Goal: Information Seeking & Learning: Learn about a topic

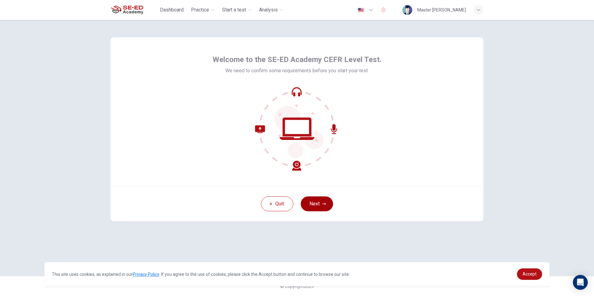
click at [308, 206] on button "Next" at bounding box center [317, 204] width 32 height 15
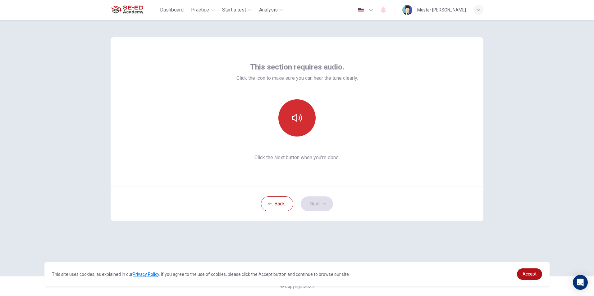
click at [292, 123] on button "button" at bounding box center [296, 117] width 37 height 37
click at [296, 126] on button "button" at bounding box center [296, 117] width 37 height 37
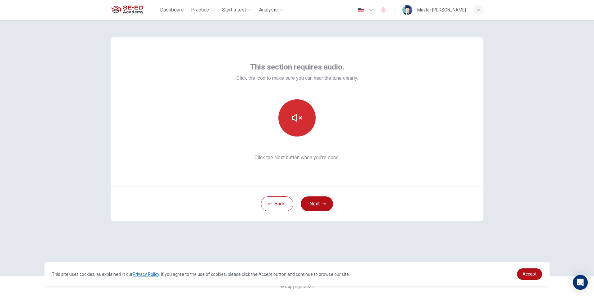
click at [296, 126] on button "button" at bounding box center [296, 117] width 37 height 37
click at [297, 127] on button "button" at bounding box center [296, 117] width 37 height 37
click at [317, 203] on button "Next" at bounding box center [317, 204] width 32 height 15
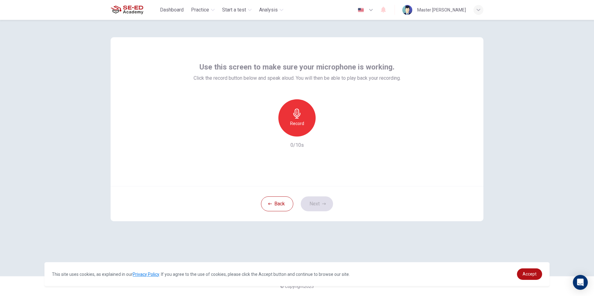
click at [298, 125] on h6 "Record" at bounding box center [297, 123] width 14 height 7
click at [327, 130] on icon "button" at bounding box center [326, 132] width 6 height 6
click at [520, 269] on link "Accept" at bounding box center [529, 274] width 25 height 11
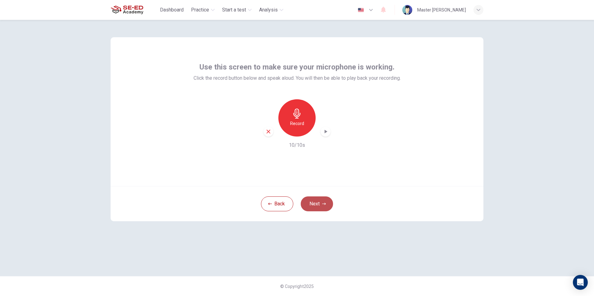
click at [309, 200] on button "Next" at bounding box center [317, 204] width 32 height 15
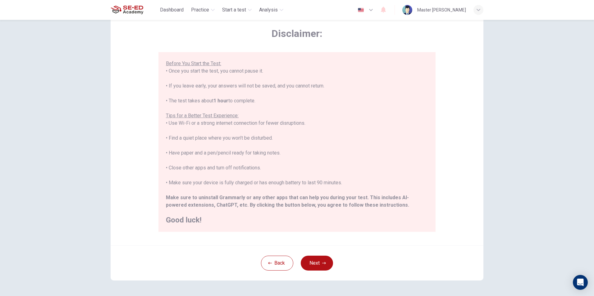
scroll to position [49, 0]
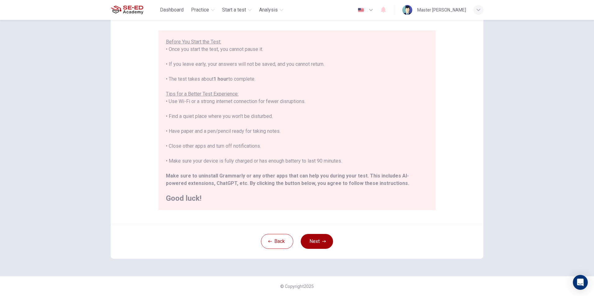
click at [313, 236] on button "Next" at bounding box center [317, 241] width 32 height 15
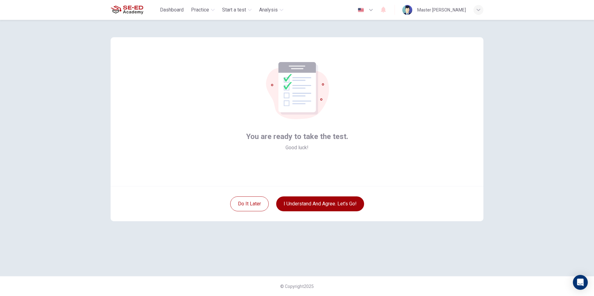
scroll to position [0, 0]
click at [299, 206] on button "I understand and agree. Let’s go!" at bounding box center [320, 204] width 88 height 15
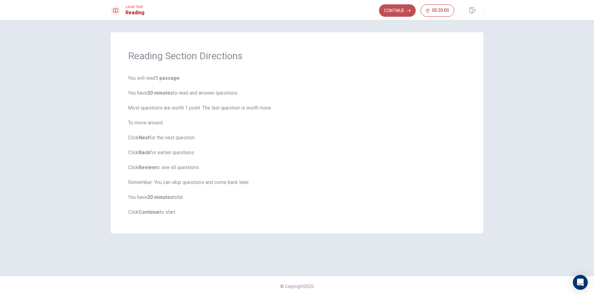
click at [395, 11] on button "Continue" at bounding box center [397, 10] width 37 height 12
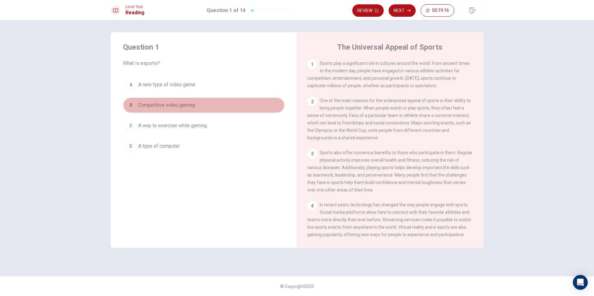
click at [133, 108] on div "B" at bounding box center [131, 105] width 10 height 10
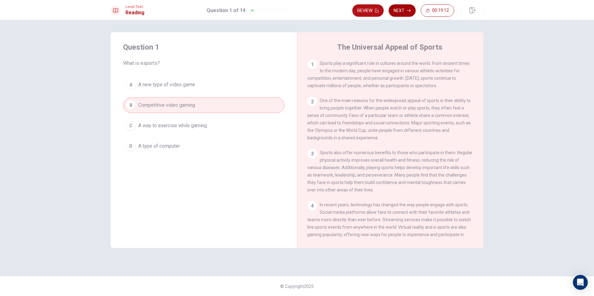
click at [393, 11] on button "Next" at bounding box center [402, 10] width 27 height 12
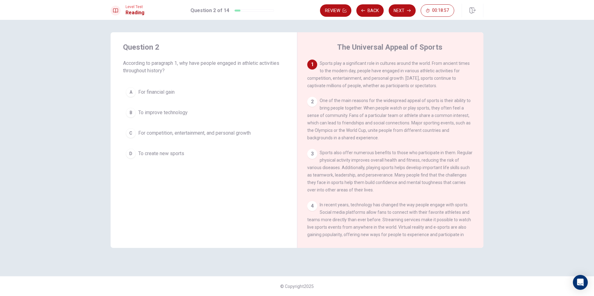
click at [133, 136] on div "C" at bounding box center [131, 133] width 10 height 10
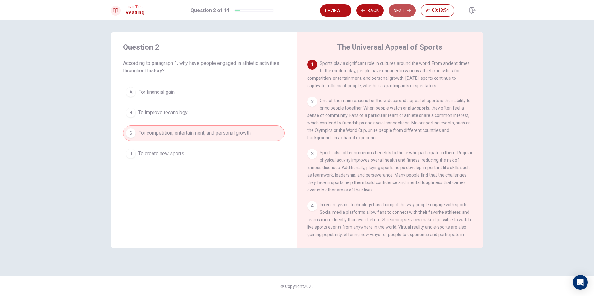
click at [404, 10] on button "Next" at bounding box center [402, 10] width 27 height 12
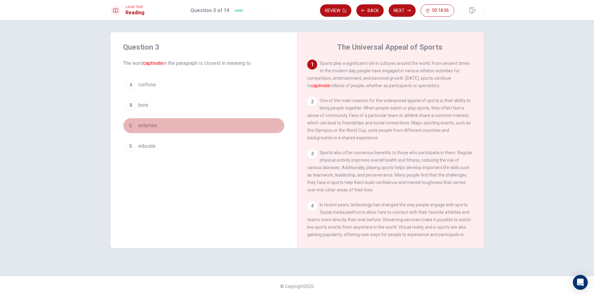
click at [152, 132] on button "C entertain" at bounding box center [204, 126] width 162 height 16
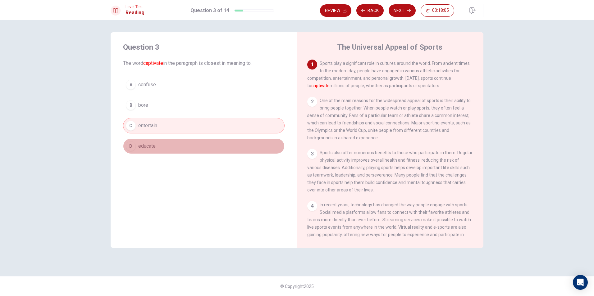
click at [142, 148] on span "educate" at bounding box center [146, 146] width 17 height 7
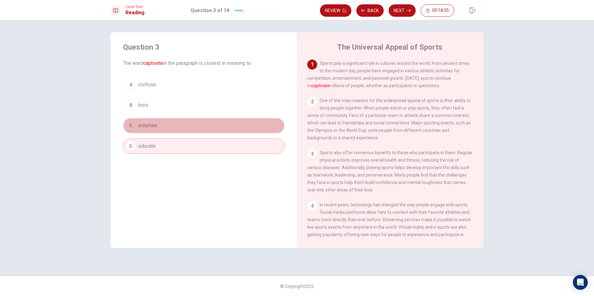
click at [159, 125] on button "C entertain" at bounding box center [204, 126] width 162 height 16
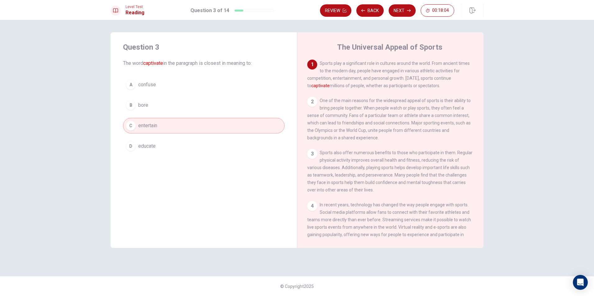
click at [149, 137] on div "A confuse B bore C entertain D educate" at bounding box center [204, 115] width 162 height 77
click at [142, 148] on span "educate" at bounding box center [146, 146] width 17 height 7
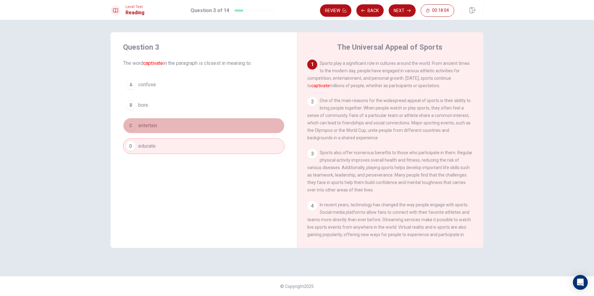
click at [156, 127] on span "entertain" at bounding box center [147, 125] width 19 height 7
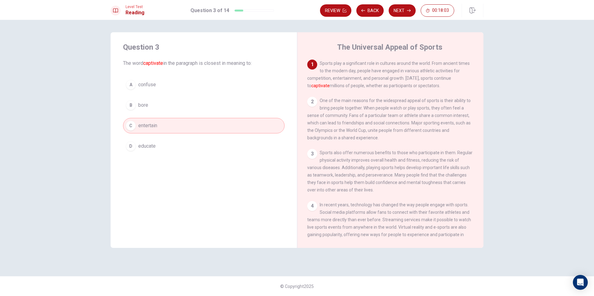
click at [149, 142] on button "D educate" at bounding box center [204, 147] width 162 height 16
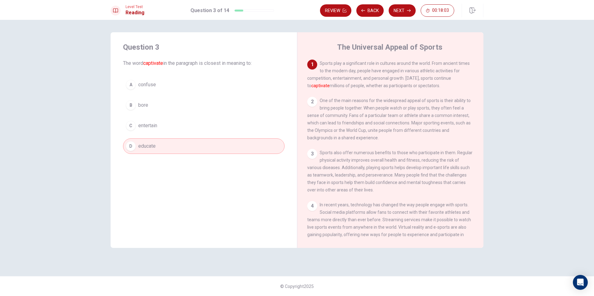
click at [159, 126] on button "C entertain" at bounding box center [204, 126] width 162 height 16
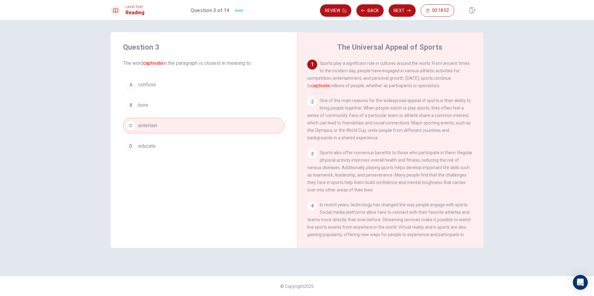
click at [143, 151] on button "D educate" at bounding box center [204, 147] width 162 height 16
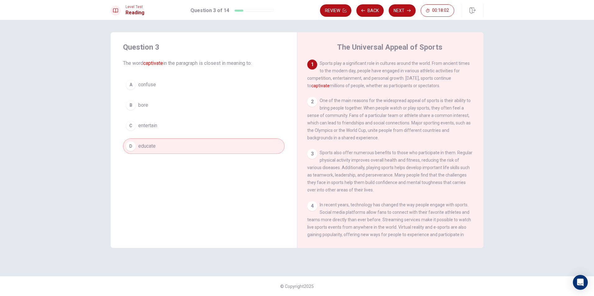
click at [166, 123] on button "C entertain" at bounding box center [204, 126] width 162 height 16
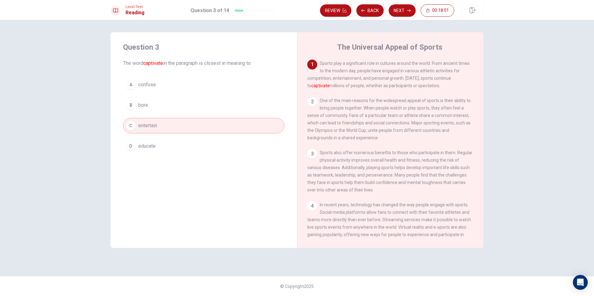
click at [156, 146] on span "educate" at bounding box center [146, 146] width 17 height 7
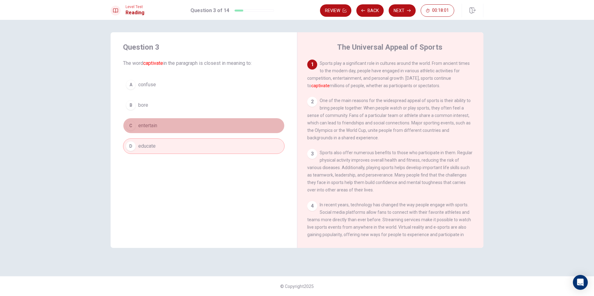
click at [168, 127] on button "C entertain" at bounding box center [204, 126] width 162 height 16
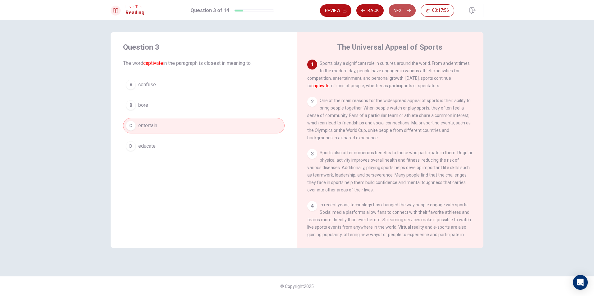
click at [404, 12] on button "Next" at bounding box center [402, 10] width 27 height 12
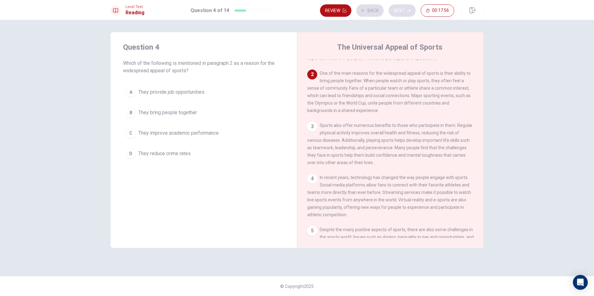
scroll to position [39, 0]
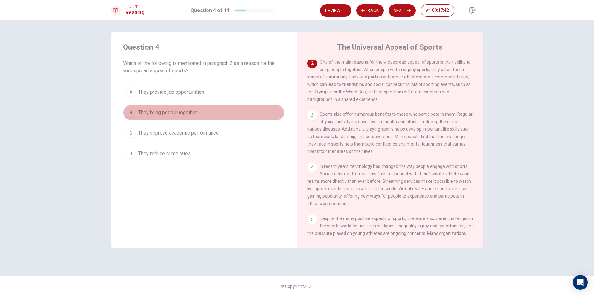
click at [131, 109] on div "B" at bounding box center [131, 113] width 10 height 10
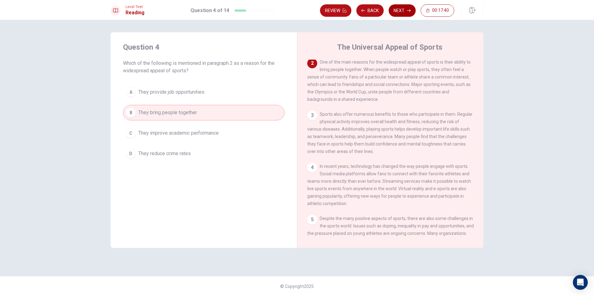
click at [406, 13] on button "Next" at bounding box center [402, 10] width 27 height 12
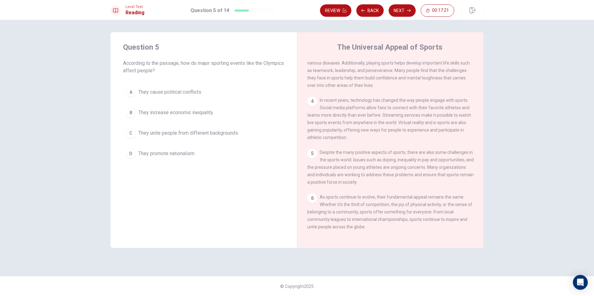
scroll to position [0, 0]
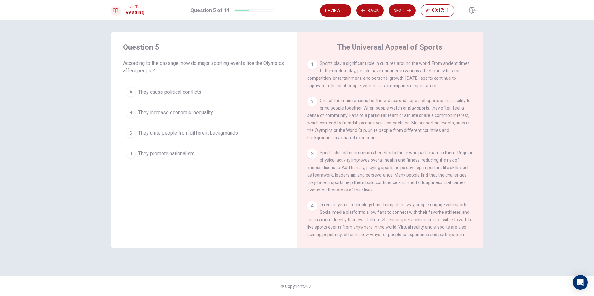
click at [136, 137] on button "C They unite people from different backgrounds" at bounding box center [204, 134] width 162 height 16
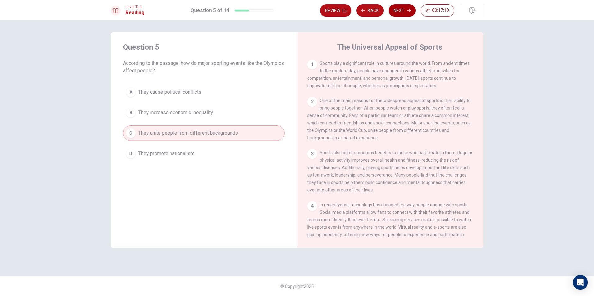
click at [406, 12] on button "Next" at bounding box center [402, 10] width 27 height 12
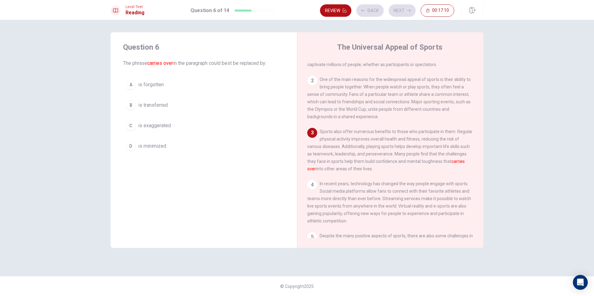
scroll to position [23, 0]
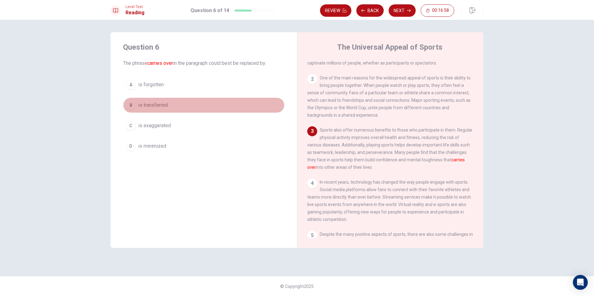
click at [131, 108] on div "B" at bounding box center [131, 105] width 10 height 10
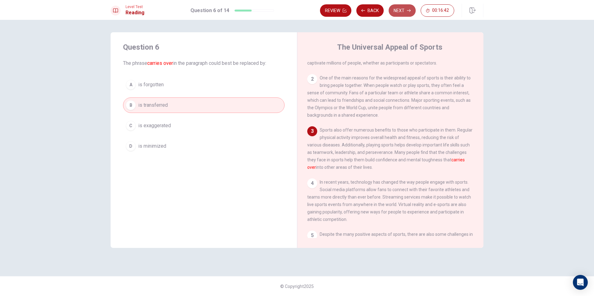
click at [403, 7] on button "Next" at bounding box center [402, 10] width 27 height 12
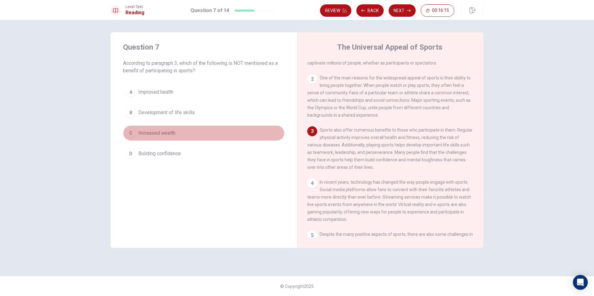
click at [150, 135] on span "Increased wealth" at bounding box center [156, 133] width 37 height 7
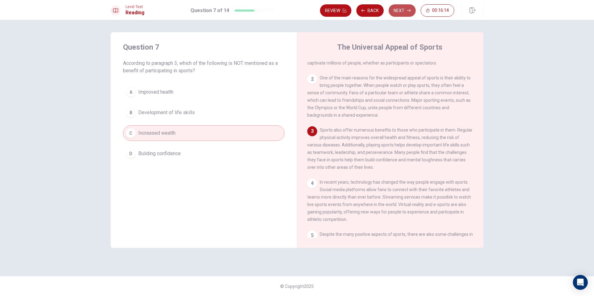
click at [394, 13] on button "Next" at bounding box center [402, 10] width 27 height 12
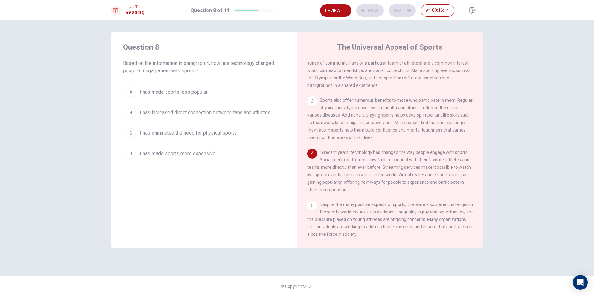
scroll to position [77, 0]
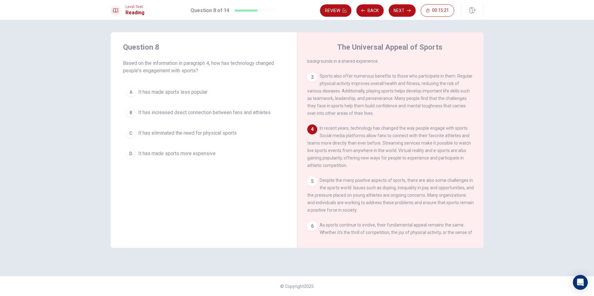
click at [138, 113] on span "It has increased direct connection between fans and athletes" at bounding box center [204, 112] width 132 height 7
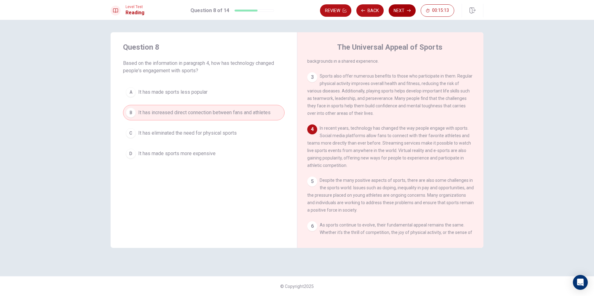
click at [402, 12] on button "Next" at bounding box center [402, 10] width 27 height 12
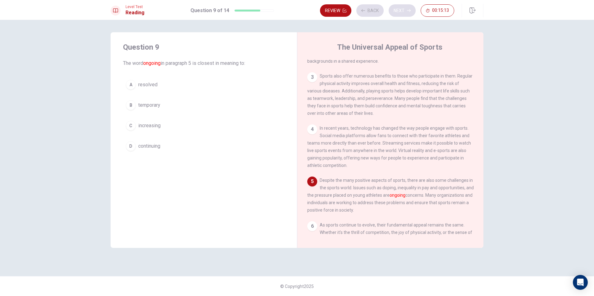
scroll to position [115, 0]
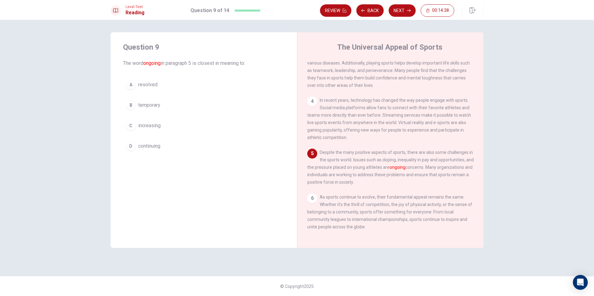
click at [136, 144] on button "D continuing" at bounding box center [204, 147] width 162 height 16
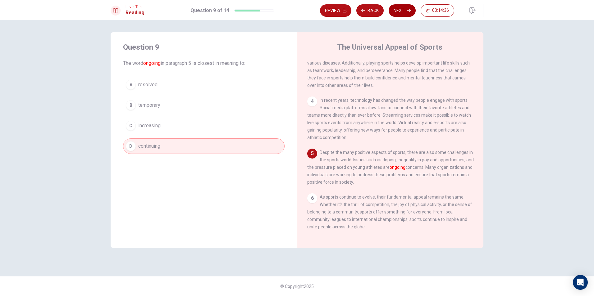
click at [396, 8] on button "Next" at bounding box center [402, 10] width 27 height 12
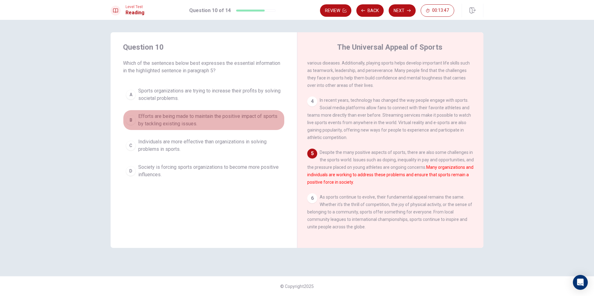
click at [149, 119] on span "Efforts are being made to maintain the positive impact of sports by tackling ex…" at bounding box center [210, 120] width 144 height 15
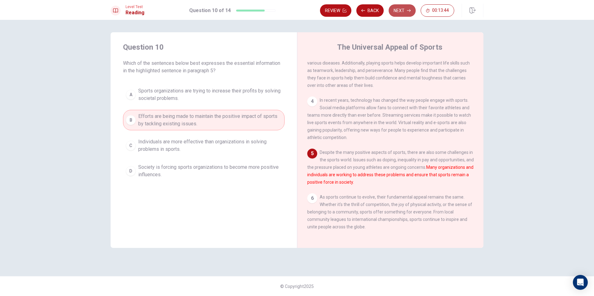
click at [407, 7] on button "Next" at bounding box center [402, 10] width 27 height 12
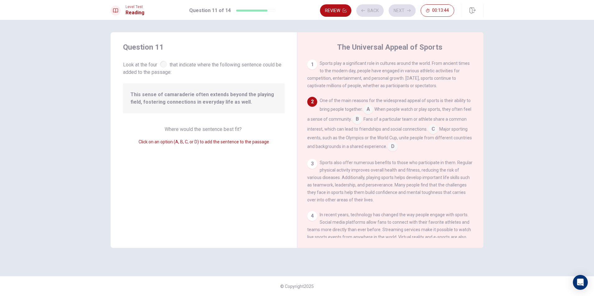
scroll to position [39, 0]
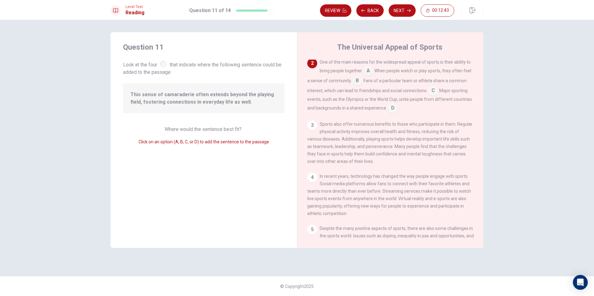
click at [358, 84] on input at bounding box center [357, 81] width 10 height 10
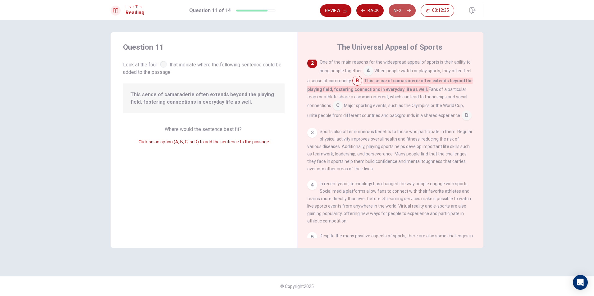
click at [405, 14] on button "Next" at bounding box center [402, 10] width 27 height 12
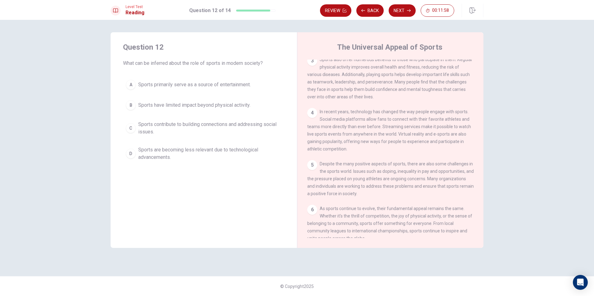
scroll to position [115, 0]
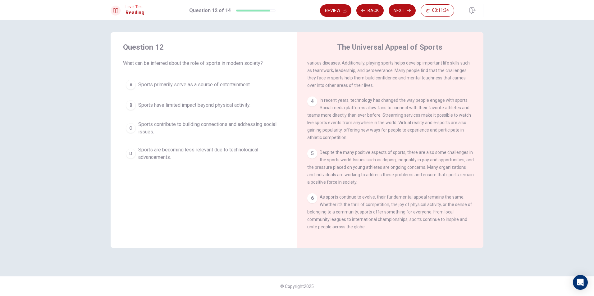
click at [176, 87] on span "Sports primarily serve as a source of entertainment." at bounding box center [194, 84] width 112 height 7
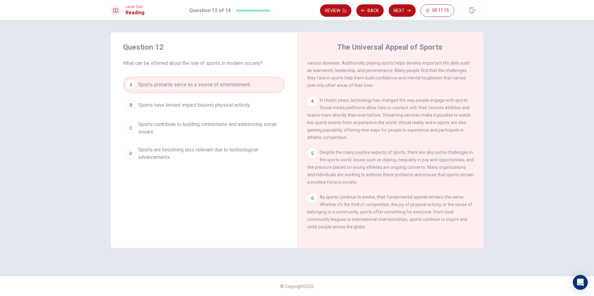
click at [237, 149] on span "Sports are becoming less relevant due to technological advancements." at bounding box center [210, 153] width 144 height 15
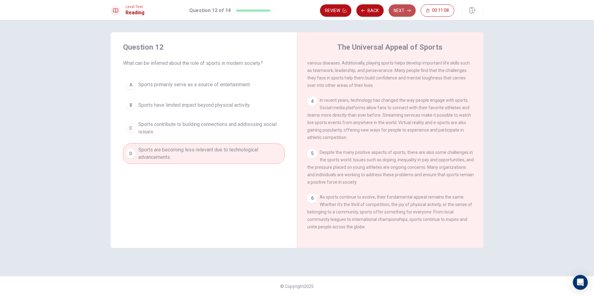
click at [406, 13] on button "Next" at bounding box center [402, 10] width 27 height 12
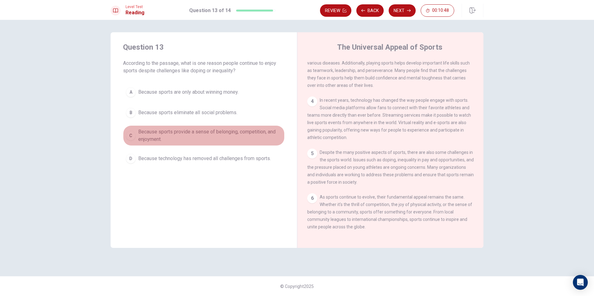
click at [214, 133] on span "Because sports provide a sense of belonging, competition, and enjoyment." at bounding box center [210, 135] width 144 height 15
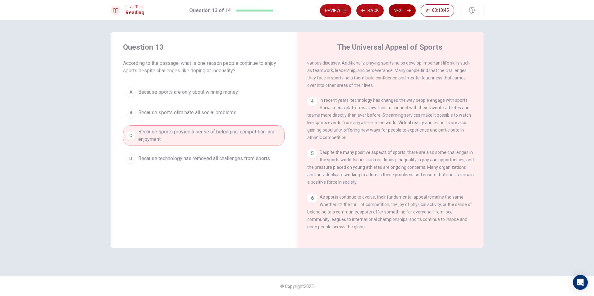
click at [396, 7] on button "Next" at bounding box center [402, 10] width 27 height 12
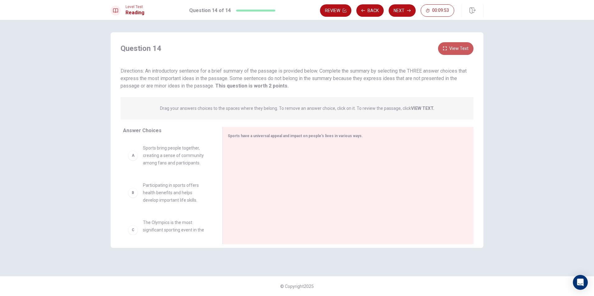
click at [457, 50] on button "View Text" at bounding box center [455, 48] width 35 height 13
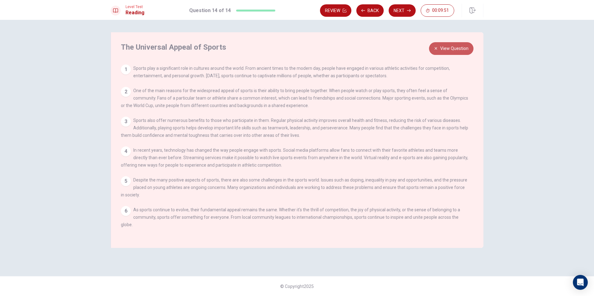
click at [457, 50] on button "View Question" at bounding box center [451, 48] width 44 height 13
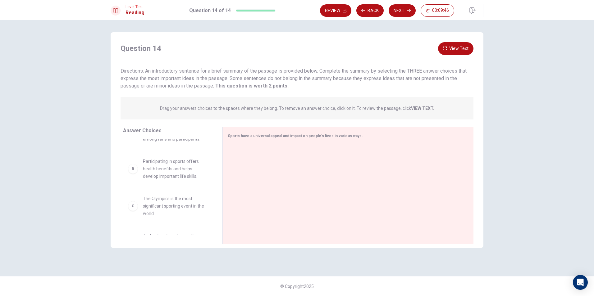
scroll to position [0, 0]
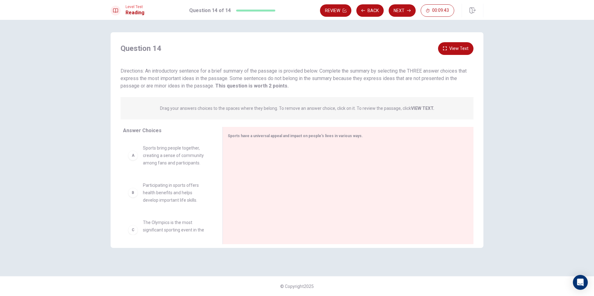
click at [459, 46] on button "View Text" at bounding box center [455, 48] width 35 height 13
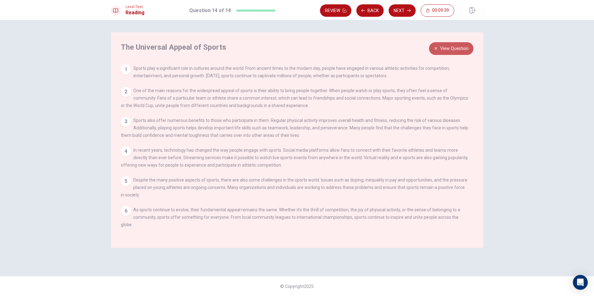
click at [438, 52] on button "View Question" at bounding box center [451, 48] width 44 height 13
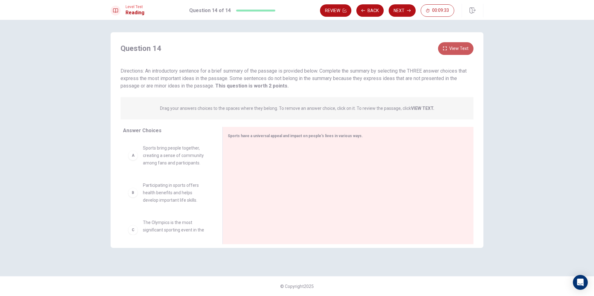
click at [460, 51] on button "View Text" at bounding box center [455, 48] width 35 height 13
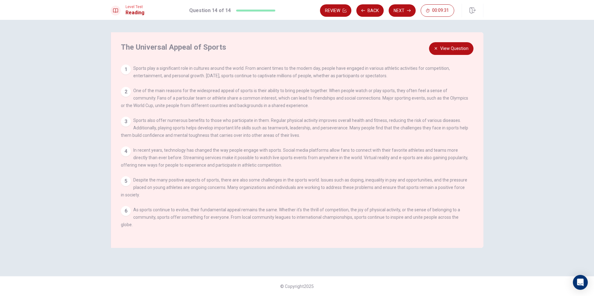
click at [460, 50] on button "View Question" at bounding box center [451, 48] width 44 height 13
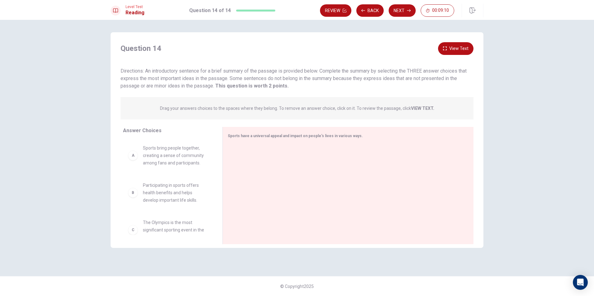
click at [180, 165] on span "Sports bring people together, creating a sense of community among fans and part…" at bounding box center [175, 155] width 65 height 22
drag, startPoint x: 176, startPoint y: 163, endPoint x: 301, endPoint y: 162, distance: 125.5
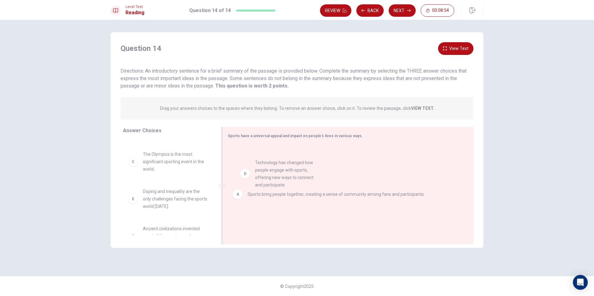
drag, startPoint x: 173, startPoint y: 206, endPoint x: 292, endPoint y: 176, distance: 122.1
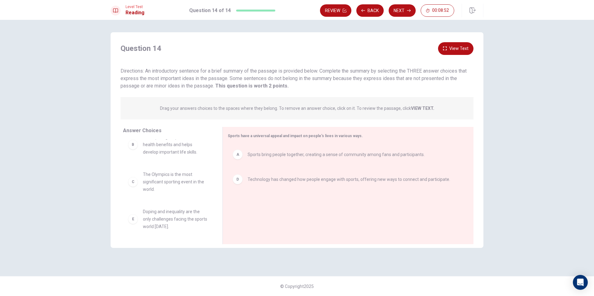
scroll to position [0, 0]
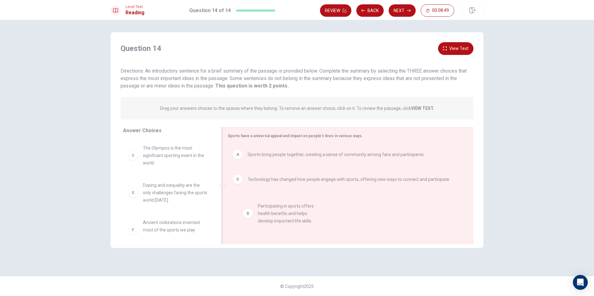
drag, startPoint x: 183, startPoint y: 157, endPoint x: 296, endPoint y: 215, distance: 126.6
click at [396, 11] on button "Next" at bounding box center [402, 10] width 27 height 12
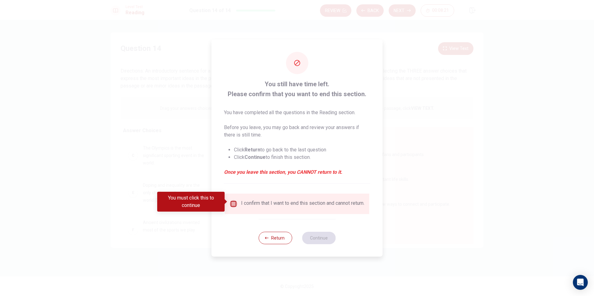
click at [230, 203] on input "You must click this to continue" at bounding box center [233, 203] width 7 height 7
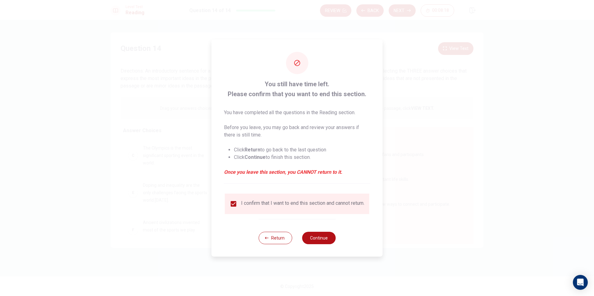
click at [312, 247] on div "Return Continue" at bounding box center [297, 238] width 77 height 38
click at [314, 245] on button "Continue" at bounding box center [319, 238] width 34 height 12
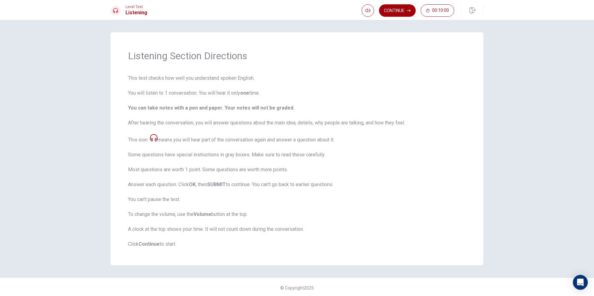
click at [396, 12] on button "Continue" at bounding box center [397, 10] width 37 height 12
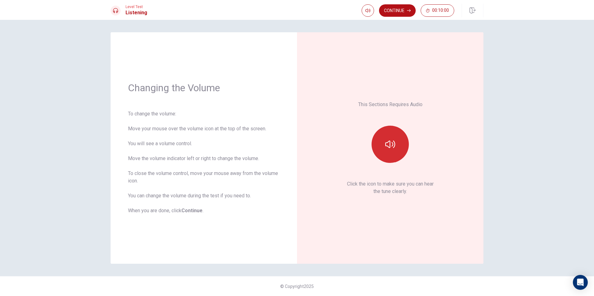
click at [393, 147] on icon "button" at bounding box center [390, 145] width 10 height 10
click at [397, 140] on button "button" at bounding box center [390, 144] width 37 height 37
drag, startPoint x: 382, startPoint y: 150, endPoint x: 467, endPoint y: 144, distance: 85.0
click at [467, 144] on div "This Sections Requires Audio Click the icon to make sure you can hear the tune …" at bounding box center [390, 148] width 186 height 232
click at [404, 137] on button "button" at bounding box center [390, 144] width 37 height 37
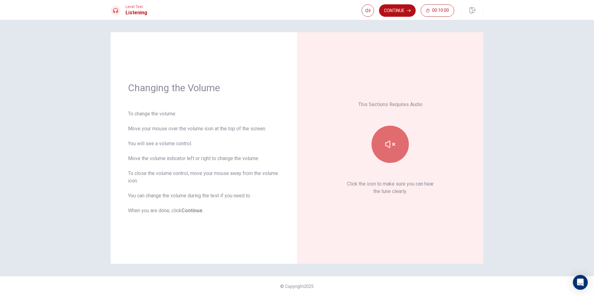
click at [404, 137] on button "button" at bounding box center [390, 144] width 37 height 37
click at [384, 74] on div "This Sections Requires Audio Click the icon to make sure you can hear the tune …" at bounding box center [390, 148] width 152 height 197
click at [390, 140] on icon "button" at bounding box center [390, 145] width 10 height 10
click at [385, 140] on button "button" at bounding box center [390, 144] width 37 height 37
click at [405, 14] on button "Continue" at bounding box center [397, 10] width 37 height 12
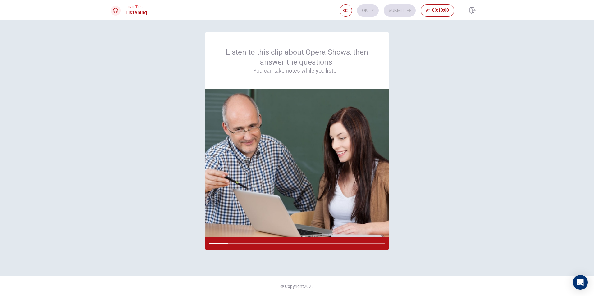
click at [428, 196] on div "Listen to this clip about Opera Shows, then answer the questions. You can take …" at bounding box center [297, 148] width 373 height 232
click at [361, 244] on div at bounding box center [297, 243] width 176 height 1
drag, startPoint x: 367, startPoint y: 242, endPoint x: 381, endPoint y: 245, distance: 14.2
click at [391, 243] on div "Listen to this clip about Opera Shows, then answer the questions. You can take …" at bounding box center [297, 148] width 373 height 232
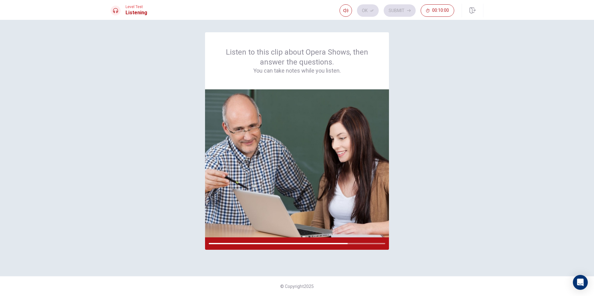
drag, startPoint x: 350, startPoint y: 246, endPoint x: 409, endPoint y: 245, distance: 59.0
click at [460, 240] on div "Listen to this clip about Opera Shows, then answer the questions. You can take …" at bounding box center [297, 148] width 373 height 232
drag, startPoint x: 405, startPoint y: 246, endPoint x: 497, endPoint y: 239, distance: 93.2
click at [494, 239] on div "Listen to this clip about Opera Shows, then answer the questions. You can take …" at bounding box center [297, 158] width 594 height 277
click at [333, 141] on img at bounding box center [297, 163] width 184 height 148
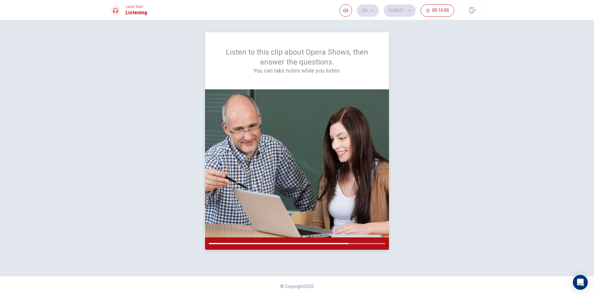
click at [354, 135] on img at bounding box center [297, 163] width 184 height 148
click at [360, 135] on img at bounding box center [297, 163] width 184 height 148
click at [357, 127] on img at bounding box center [297, 163] width 184 height 148
click at [277, 188] on img at bounding box center [297, 163] width 184 height 148
click at [279, 183] on img at bounding box center [297, 163] width 184 height 148
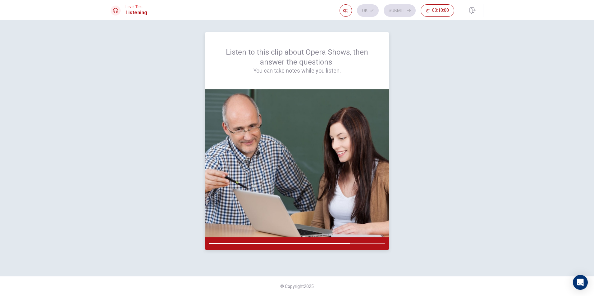
click at [316, 167] on img at bounding box center [297, 163] width 184 height 148
drag, startPoint x: 321, startPoint y: 156, endPoint x: 329, endPoint y: 136, distance: 21.1
click at [322, 155] on img at bounding box center [297, 163] width 184 height 148
drag, startPoint x: 439, startPoint y: 41, endPoint x: 441, endPoint y: 46, distance: 5.7
click at [441, 45] on div "Listen to this clip about Opera Shows, then answer the questions. You can take …" at bounding box center [297, 148] width 373 height 232
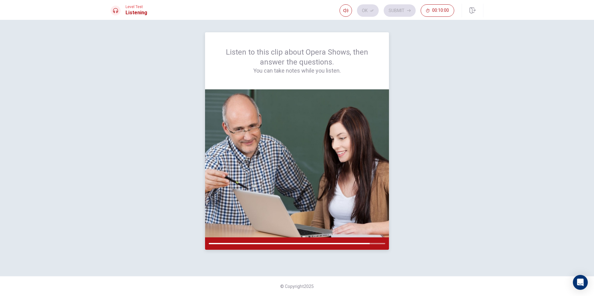
click at [352, 162] on img at bounding box center [297, 163] width 184 height 148
drag, startPoint x: 356, startPoint y: 181, endPoint x: 351, endPoint y: 233, distance: 52.7
click at [353, 221] on img at bounding box center [297, 163] width 184 height 148
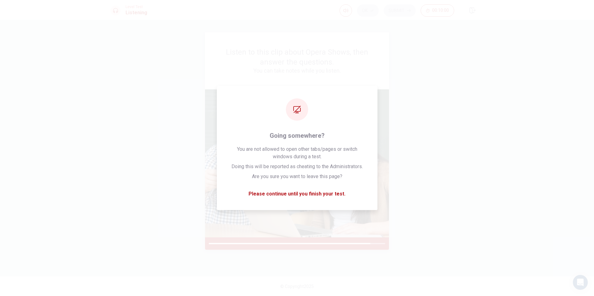
drag, startPoint x: 363, startPoint y: 227, endPoint x: 366, endPoint y: 226, distance: 3.4
click at [364, 227] on img at bounding box center [297, 163] width 184 height 148
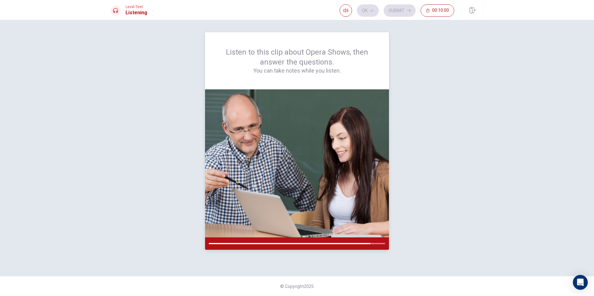
click at [370, 226] on img at bounding box center [297, 163] width 184 height 148
click at [371, 226] on img at bounding box center [297, 163] width 184 height 148
click at [372, 232] on img at bounding box center [297, 163] width 184 height 148
click at [374, 238] on div at bounding box center [297, 169] width 184 height 161
click at [374, 240] on div at bounding box center [297, 244] width 184 height 12
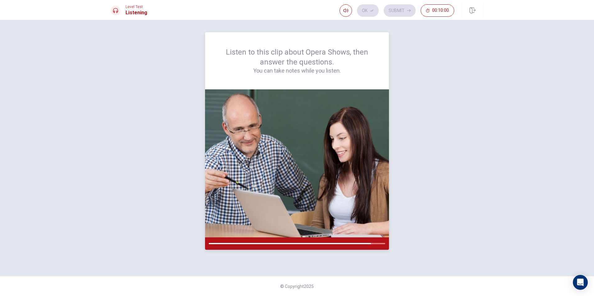
click at [374, 241] on div at bounding box center [297, 244] width 184 height 12
click at [374, 242] on div at bounding box center [297, 244] width 184 height 12
drag, startPoint x: 374, startPoint y: 242, endPoint x: 437, endPoint y: 249, distance: 63.4
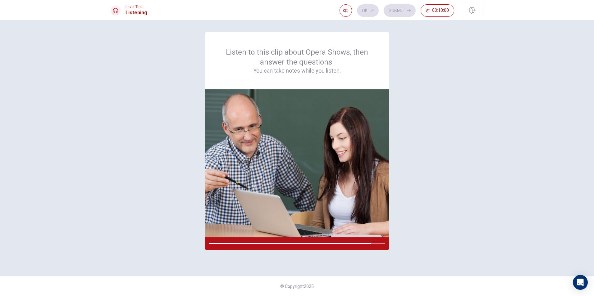
click at [445, 247] on div "Listen to this clip about Opera Shows, then answer the questions. You can take …" at bounding box center [297, 148] width 373 height 232
drag, startPoint x: 432, startPoint y: 250, endPoint x: 282, endPoint y: 250, distance: 149.8
click at [441, 249] on div "Listen to this clip about Opera Shows, then answer the questions. You can take …" at bounding box center [297, 148] width 373 height 232
drag, startPoint x: 282, startPoint y: 250, endPoint x: 358, endPoint y: 251, distance: 76.1
click at [393, 250] on div "Listen to this clip about Opera Shows, then answer the questions. You can take …" at bounding box center [297, 148] width 373 height 232
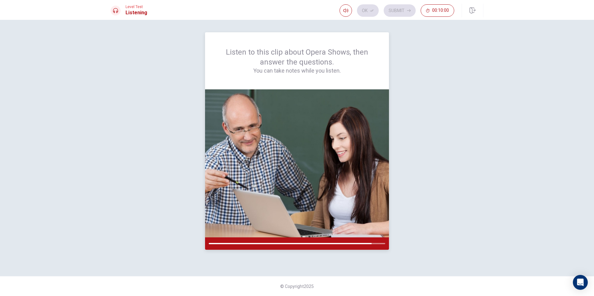
drag, startPoint x: 294, startPoint y: 249, endPoint x: 286, endPoint y: 226, distance: 24.2
click at [378, 236] on div "Listen to this clip about Opera Shows, then answer the questions. You can take …" at bounding box center [297, 148] width 373 height 232
drag, startPoint x: 286, startPoint y: 226, endPoint x: 291, endPoint y: 218, distance: 8.6
click at [290, 218] on img at bounding box center [297, 163] width 184 height 148
click at [291, 218] on img at bounding box center [297, 163] width 184 height 148
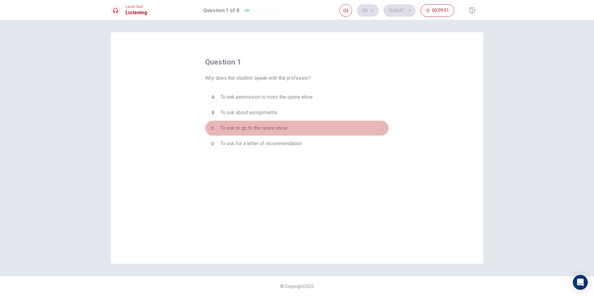
click at [213, 126] on div "C" at bounding box center [213, 128] width 10 height 10
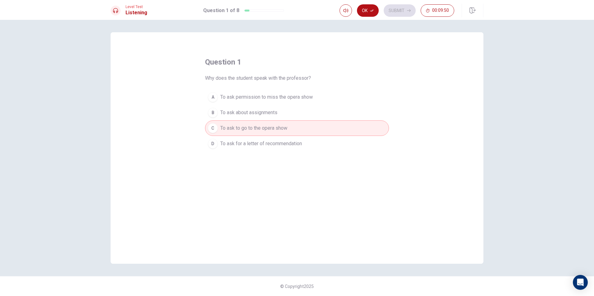
click at [372, 2] on div "Level Test Listening Question 1 of 8 Ok Submit 00:09:50" at bounding box center [297, 10] width 594 height 20
click at [371, 4] on div "Ok Submit 00:09:50" at bounding box center [412, 11] width 144 height 14
click at [371, 6] on button "Ok" at bounding box center [368, 10] width 22 height 12
click at [396, 13] on button "Submit" at bounding box center [400, 10] width 32 height 12
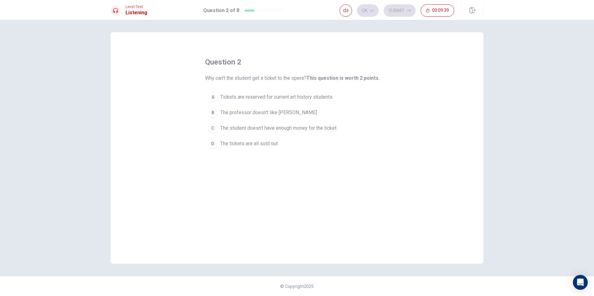
click at [256, 98] on span "Tickets are reserved for current art history students" at bounding box center [276, 97] width 112 height 7
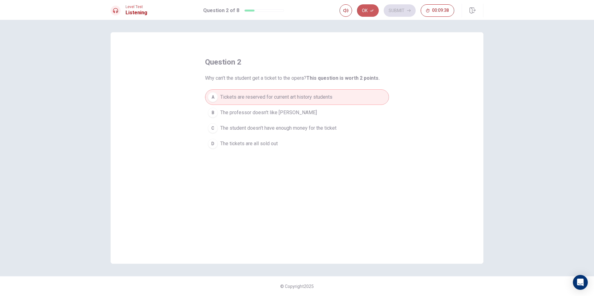
drag, startPoint x: 374, startPoint y: 11, endPoint x: 387, endPoint y: 17, distance: 13.6
click at [374, 13] on button "Ok" at bounding box center [368, 10] width 22 height 12
click at [391, 12] on button "Submit" at bounding box center [400, 10] width 32 height 12
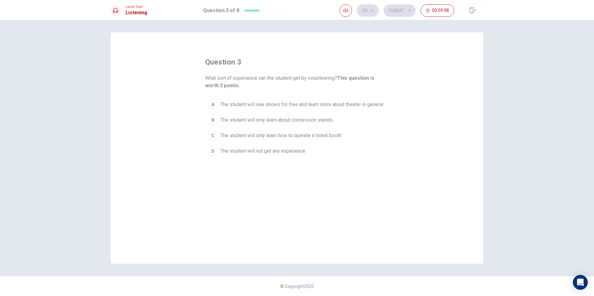
click at [272, 102] on span "The student will see shows for free and learn more about theater in general" at bounding box center [301, 104] width 163 height 7
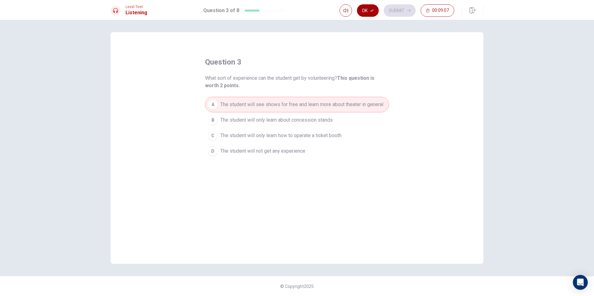
click at [375, 13] on button "Ok" at bounding box center [368, 10] width 22 height 12
click at [392, 8] on button "Submit" at bounding box center [400, 10] width 32 height 12
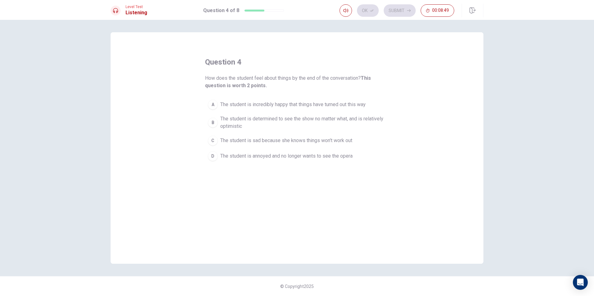
click at [305, 119] on span "The student is determined to see the show no matter what, and is relatively opt…" at bounding box center [303, 122] width 166 height 15
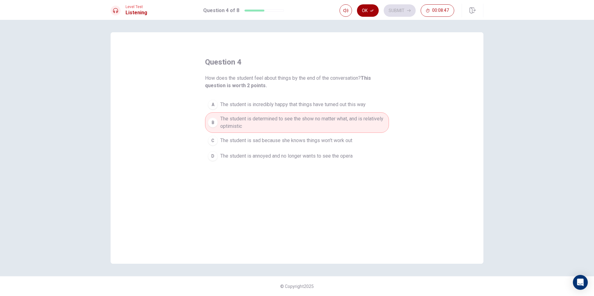
click at [374, 14] on button "Ok" at bounding box center [368, 10] width 22 height 12
click at [394, 10] on button "Submit" at bounding box center [400, 10] width 32 height 12
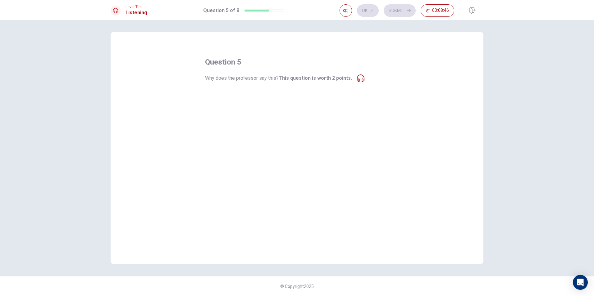
click at [357, 76] on icon at bounding box center [360, 78] width 7 height 7
click at [357, 82] on div "question 5 Why does the professor say this? This question is worth 2 points. A …" at bounding box center [297, 104] width 184 height 94
click at [359, 84] on div "question 5 Why does the professor say this? This question is worth 2 points. A …" at bounding box center [297, 104] width 184 height 94
click at [359, 92] on button "A He is expressing reluctance at telling the student this option" at bounding box center [297, 97] width 184 height 16
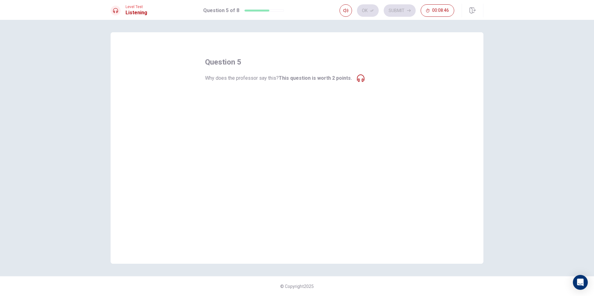
click at [347, 95] on span "He is expressing reluctance at telling the student this option" at bounding box center [285, 97] width 131 height 7
click at [346, 97] on span "He is expressing reluctance at telling the student this option" at bounding box center [285, 97] width 131 height 7
click at [383, 95] on button "A He is expressing reluctance at telling the student this option" at bounding box center [297, 97] width 184 height 16
click at [400, 88] on div "question 5 Why does the professor say this? This question is worth 2 points. A …" at bounding box center [297, 148] width 373 height 232
click at [377, 89] on div "question 5 Why does the professor say this? This question is worth 2 points. A …" at bounding box center [297, 104] width 184 height 94
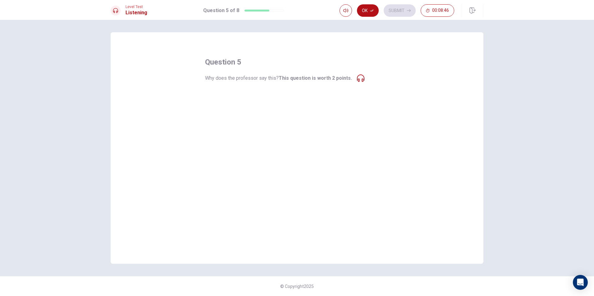
click at [379, 89] on div "question 5 Why does the professor say this? This question is worth 2 points. A …" at bounding box center [297, 104] width 184 height 94
click at [382, 87] on div "question 5 Why does the professor say this? This question is worth 2 points. A …" at bounding box center [297, 104] width 184 height 94
click at [383, 85] on div "question 5 Why does the professor say this? This question is worth 2 points. A …" at bounding box center [297, 104] width 184 height 94
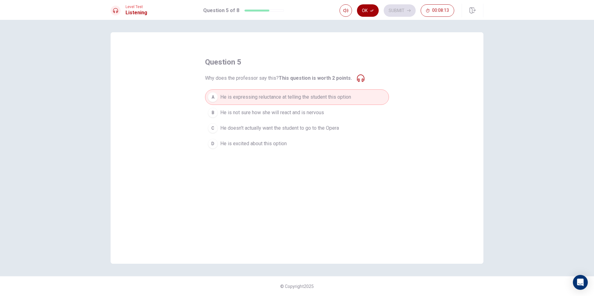
click at [367, 11] on button "Ok" at bounding box center [368, 10] width 22 height 12
click at [393, 8] on button "Submit" at bounding box center [400, 10] width 32 height 12
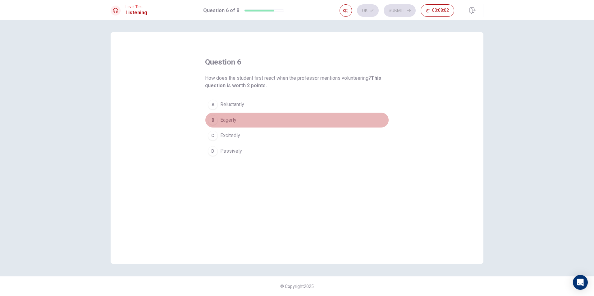
click at [218, 119] on button "B Eagerly" at bounding box center [297, 120] width 184 height 16
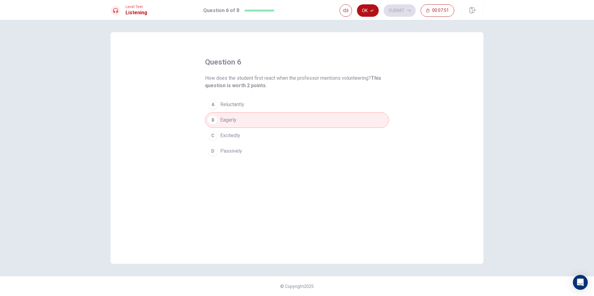
click at [358, 16] on div "Ok Submit 00:07:51" at bounding box center [397, 10] width 115 height 12
click at [361, 13] on button "Ok" at bounding box center [368, 10] width 22 height 12
click at [408, 10] on icon "button" at bounding box center [409, 11] width 4 height 4
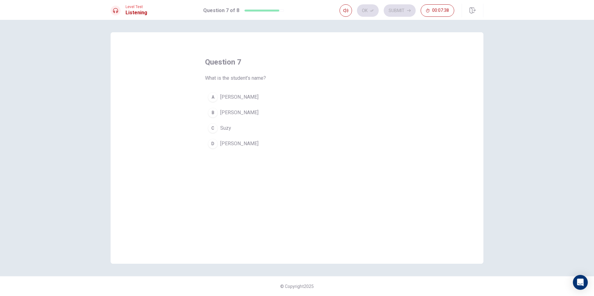
click at [217, 98] on div "A" at bounding box center [213, 97] width 10 height 10
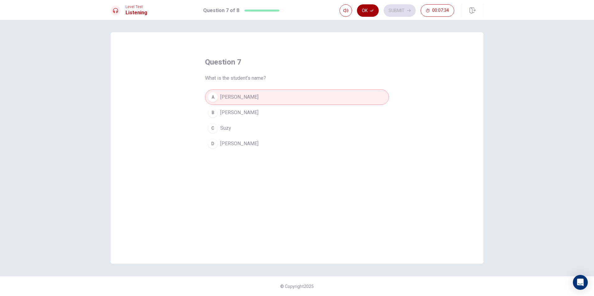
click at [374, 11] on icon "button" at bounding box center [372, 11] width 4 height 4
click at [390, 6] on button "Submit" at bounding box center [400, 10] width 32 height 12
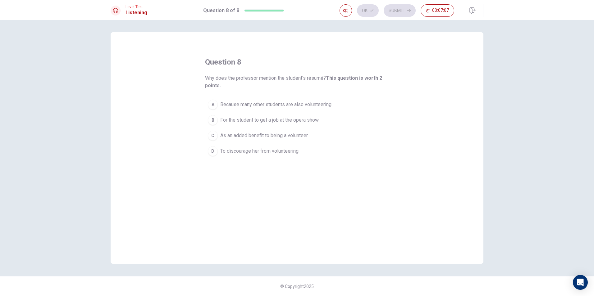
click at [215, 123] on div "B" at bounding box center [213, 120] width 10 height 10
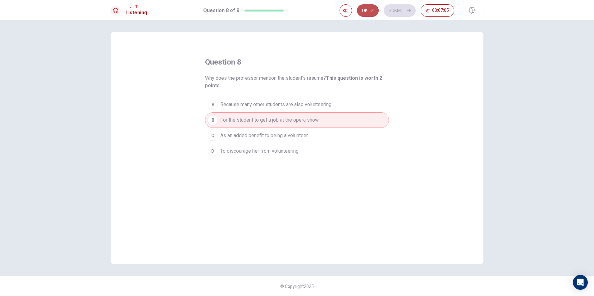
click at [366, 11] on button "Ok" at bounding box center [368, 10] width 22 height 12
click at [388, 11] on button "Submit" at bounding box center [400, 10] width 32 height 12
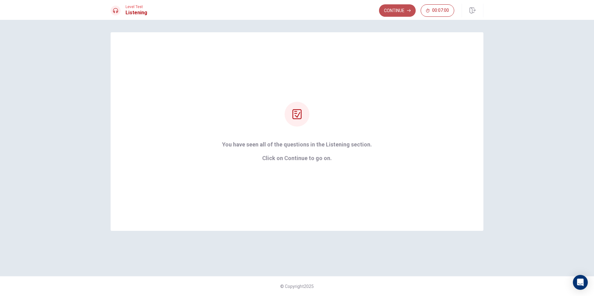
click at [397, 11] on button "Continue" at bounding box center [397, 10] width 37 height 12
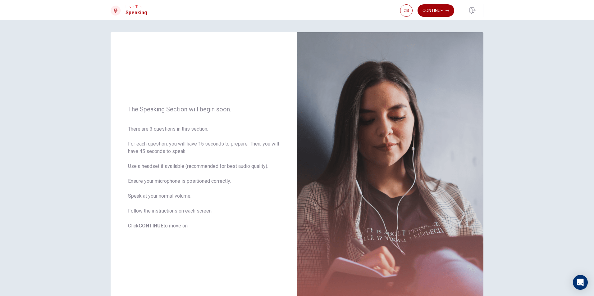
click at [434, 9] on button "Continue" at bounding box center [436, 10] width 37 height 12
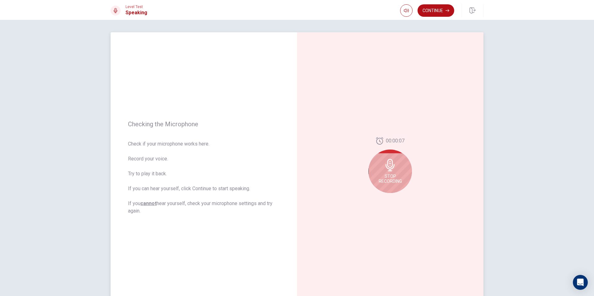
click at [400, 172] on div "Stop Recording" at bounding box center [391, 172] width 44 height 44
click at [393, 196] on button "Play Audio" at bounding box center [397, 198] width 9 height 9
click at [429, 9] on button "Continue" at bounding box center [436, 10] width 37 height 12
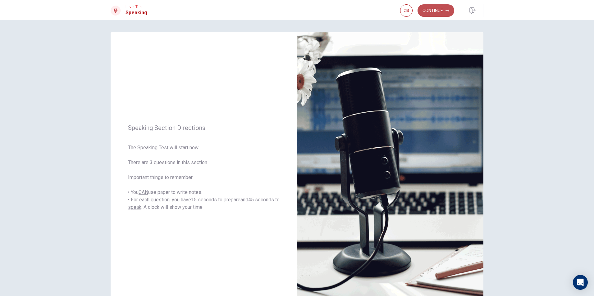
click at [437, 13] on button "Continue" at bounding box center [436, 10] width 37 height 12
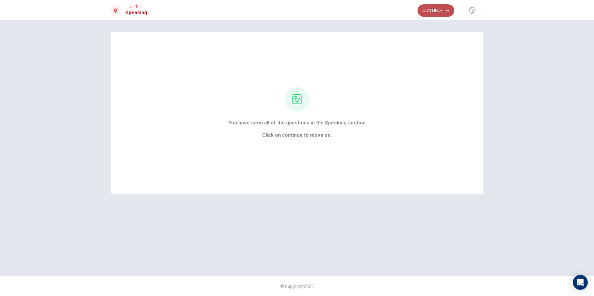
click at [439, 14] on button "Continue" at bounding box center [436, 10] width 37 height 12
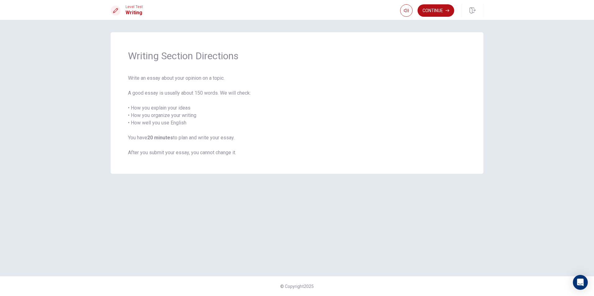
click at [445, 4] on div "Continue" at bounding box center [441, 11] width 83 height 14
click at [439, 10] on button "Continue" at bounding box center [436, 10] width 37 height 12
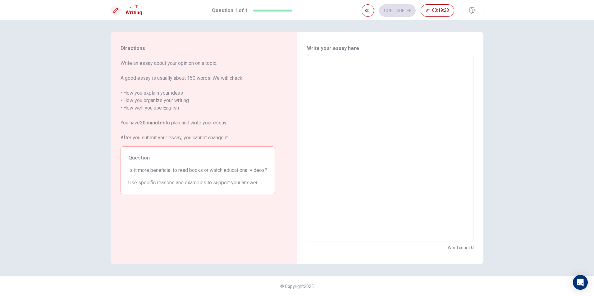
click at [365, 63] on textarea at bounding box center [390, 147] width 158 height 177
type textarea "b"
type textarea "x"
type textarea "bo"
type textarea "x"
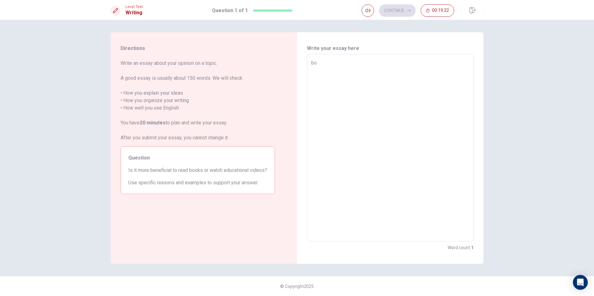
type textarea "bot"
type textarea "x"
type textarea "both"
type textarea "x"
type textarea "both"
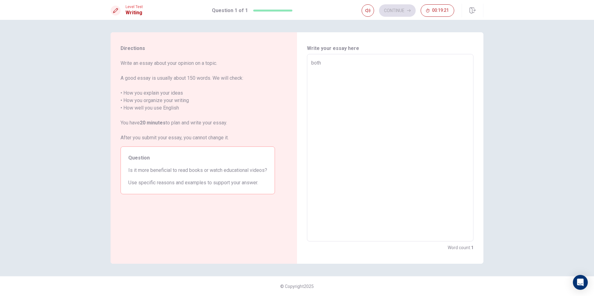
type textarea "x"
type textarea "both o"
type textarea "x"
type textarea "both of"
type textarea "x"
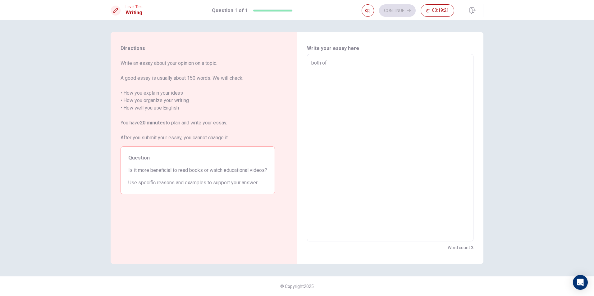
type textarea "both of"
type textarea "x"
type textarea "both of t"
type textarea "x"
type textarea "both of th"
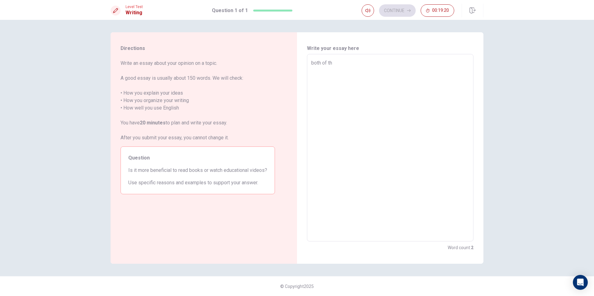
type textarea "x"
type textarea "both of thr"
type textarea "x"
type textarea "both of th"
type textarea "x"
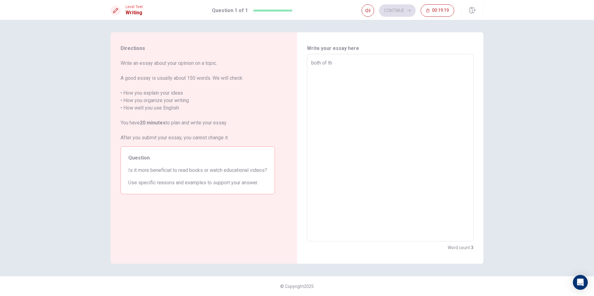
type textarea "both of t"
type textarea "x"
type textarea "both of"
type textarea "x"
type textarea "both of"
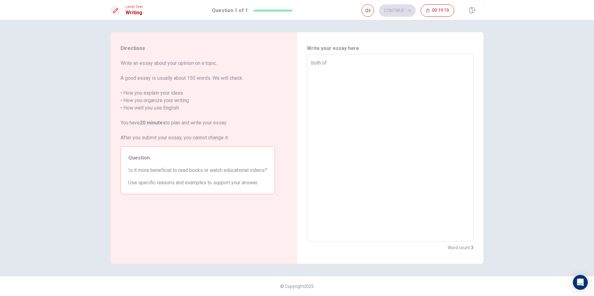
type textarea "x"
type textarea "both o"
type textarea "x"
type textarea "both"
type textarea "x"
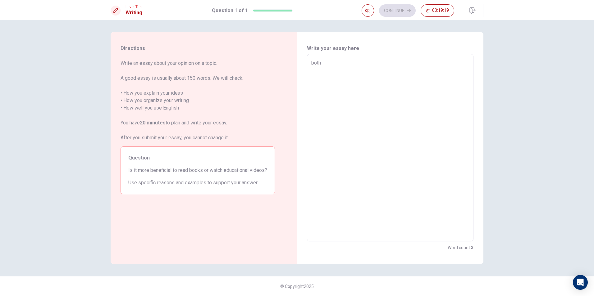
type textarea "both"
type textarea "x"
type textarea "bot"
type textarea "x"
type textarea "b"
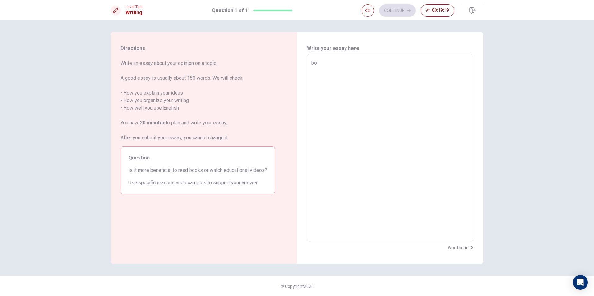
type textarea "x"
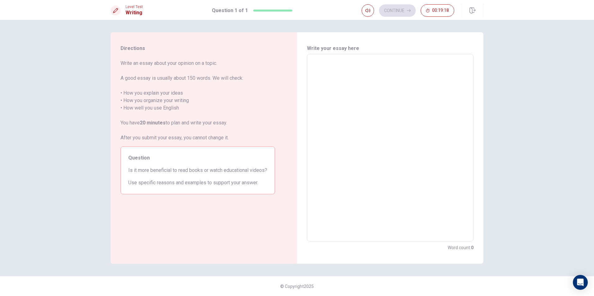
type textarea "x"
type textarea "b"
type textarea "x"
type textarea "bo"
type textarea "x"
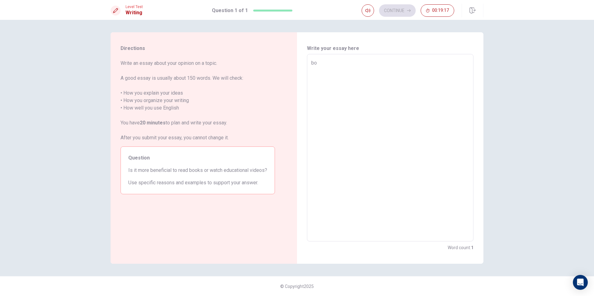
type textarea "bot"
type textarea "x"
type textarea "both"
type textarea "x"
type textarea "both"
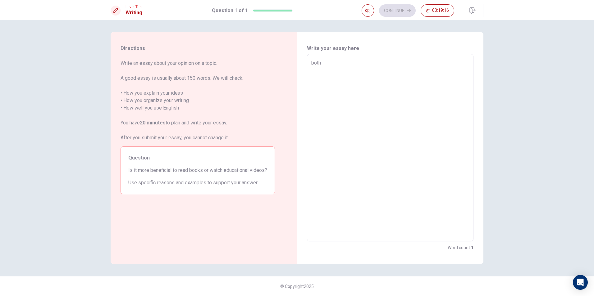
type textarea "x"
type textarea "both o"
type textarea "x"
type textarea "both of"
type textarea "x"
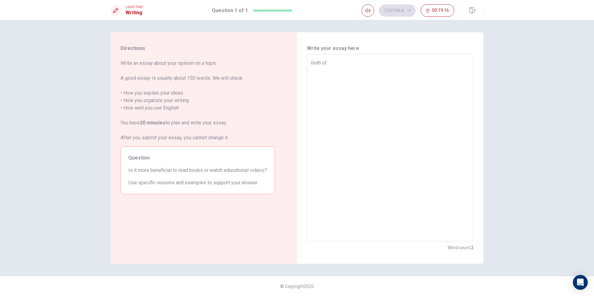
type textarea "both of"
type textarea "x"
type textarea "both of t"
type textarea "x"
type textarea "both of th"
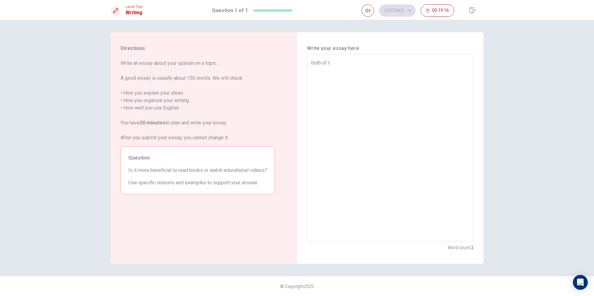
type textarea "x"
type textarea "both of the"
type textarea "x"
type textarea "both of the"
type textarea "x"
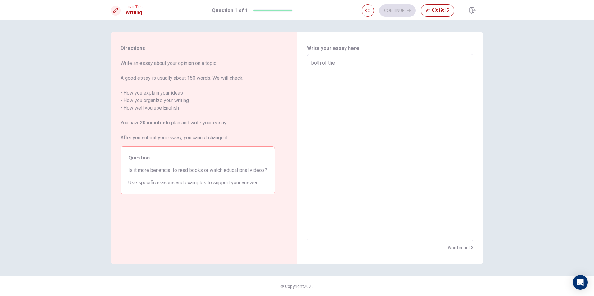
type textarea "both of the m"
type textarea "x"
type textarea "both of the"
type textarea "x"
type textarea "both of the"
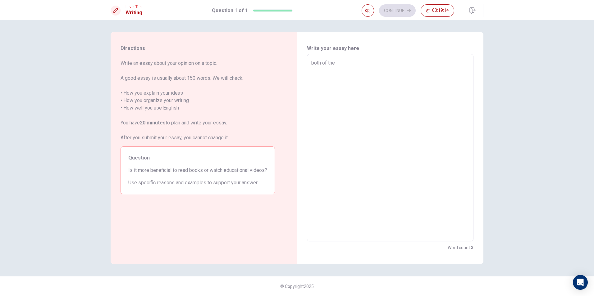
type textarea "x"
type textarea "both of them"
type textarea "x"
type textarea "both of them"
type textarea "x"
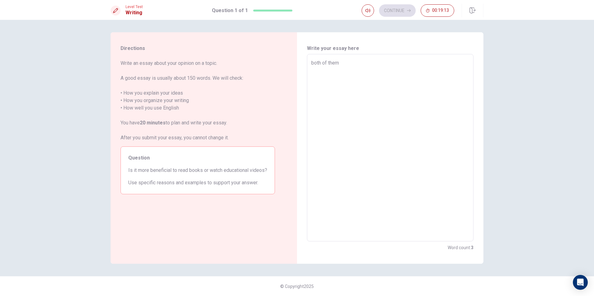
type textarea "both of them a"
type textarea "x"
type textarea "both of them ar"
type textarea "x"
type textarea "both of them are"
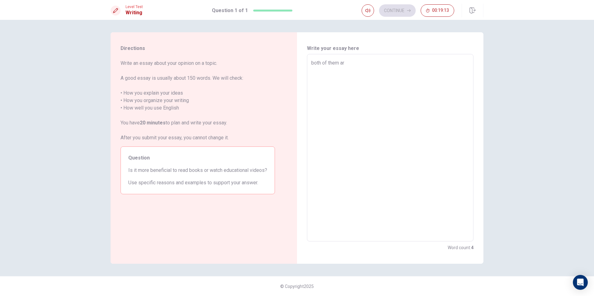
type textarea "x"
type textarea "both of them are"
type textarea "x"
type textarea "both of them are r"
type textarea "x"
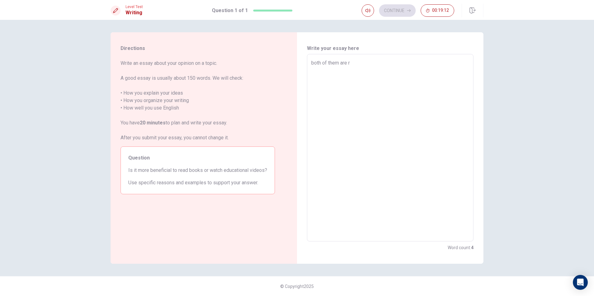
type textarea "both of them are re"
type textarea "x"
type textarea "both of them are rel"
type textarea "x"
type textarea "both of them are re"
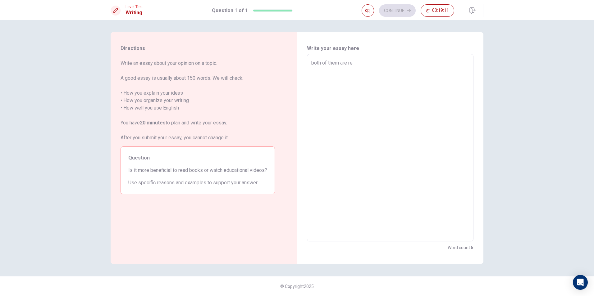
type textarea "x"
type textarea "both of them are rea"
type textarea "x"
type textarea "both of them are real"
type textarea "x"
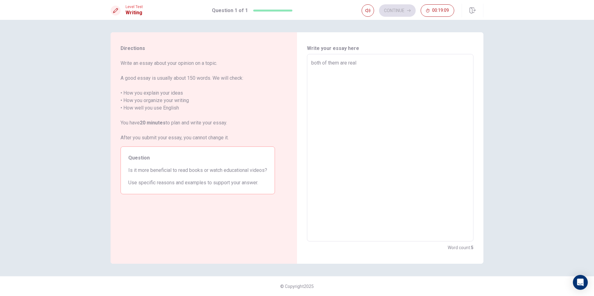
type textarea "both of them are reall"
type textarea "x"
type textarea "both of them are really"
type textarea "x"
type textarea "both of them are really"
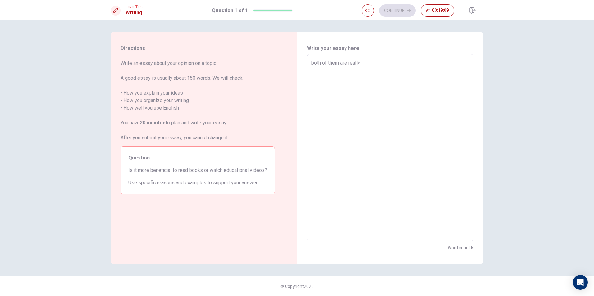
type textarea "x"
type textarea "both of them are really g"
type textarea "x"
type textarea "both of them are really gi"
type textarea "x"
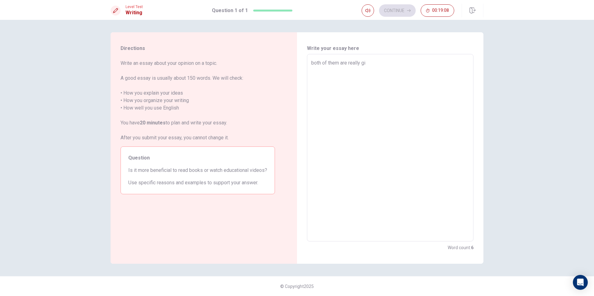
type textarea "both of them are really g"
type textarea "x"
type textarea "both of them are really"
type textarea "x"
type textarea "both of them are really g"
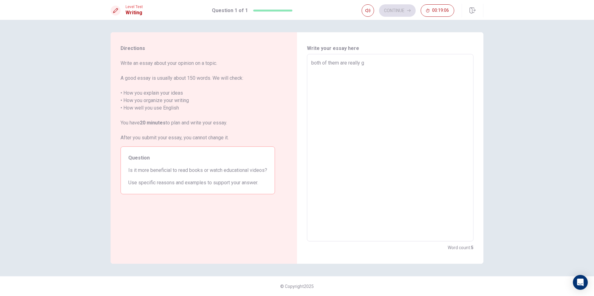
type textarea "x"
type textarea "both of them are really go"
type textarea "x"
type textarea "both of them are really goo"
type textarea "x"
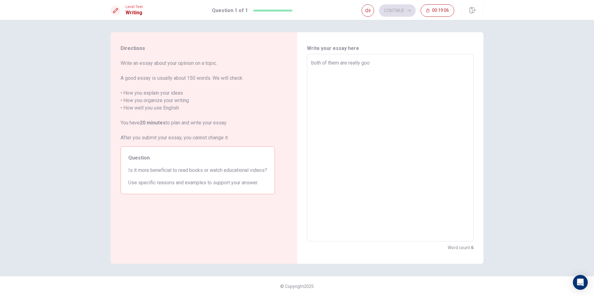
type textarea "both of them are really good"
type textarea "x"
type textarea "both of them are really good"
type textarea "x"
type textarea "both of them are really good w"
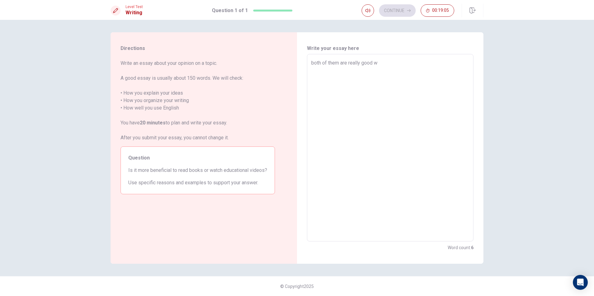
type textarea "x"
type textarea "both of them are really good wa"
type textarea "x"
type textarea "both of them are really good way"
type textarea "x"
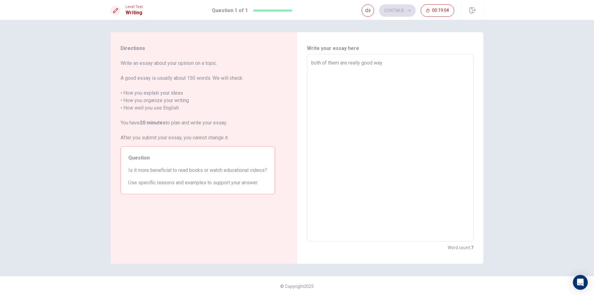
type textarea "both of them are really good wa"
type textarea "x"
type textarea "both of them are really good w"
type textarea "x"
type textarea "both of them are really good ws"
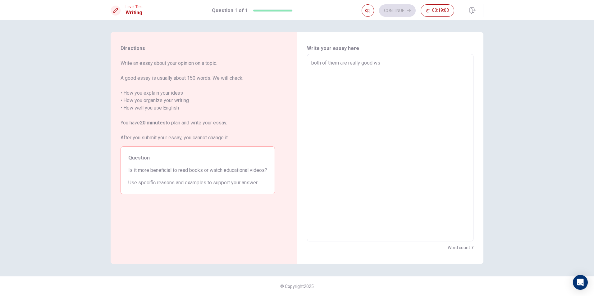
type textarea "x"
type textarea "both of them are really good w"
type textarea "x"
type textarea "both of them are really good wa"
type textarea "x"
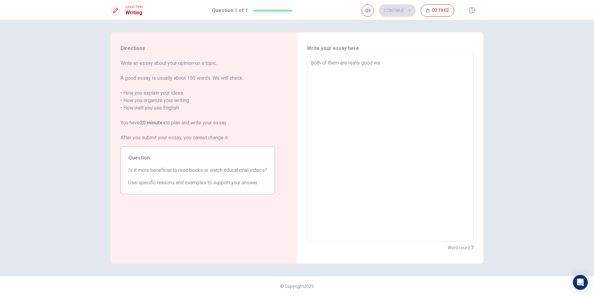
type textarea "both of them are really good way"
type textarea "x"
type textarea "both of them are really good ways"
type textarea "x"
type textarea "both of them are really good ways"
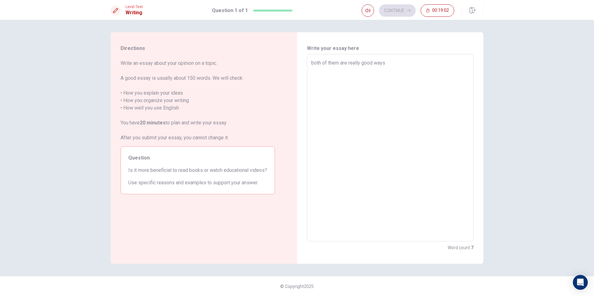
type textarea "x"
type textarea "both of them are really good ways t"
type textarea "x"
type textarea "both of them are really good ways to"
type textarea "x"
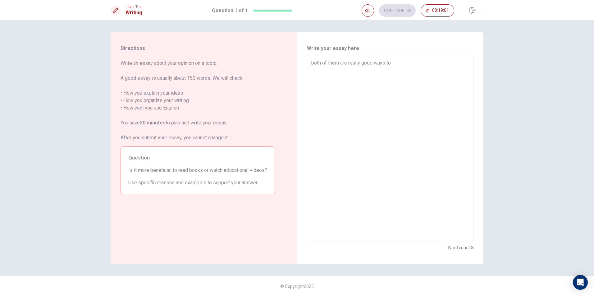
type textarea "both of them are really good ways to"
type textarea "x"
type textarea "both of them are really good ways to s"
type textarea "x"
type textarea "both of them are really good ways to st"
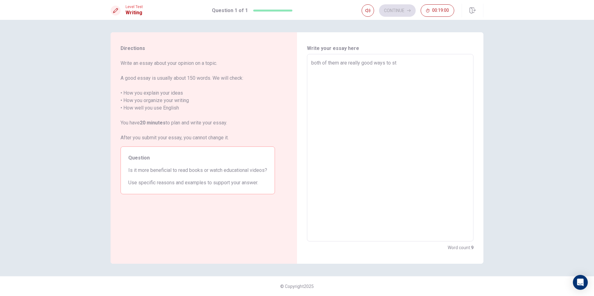
type textarea "x"
type textarea "both of them are really good ways to std"
type textarea "x"
type textarea "both of them are really good ways to stdi"
type textarea "x"
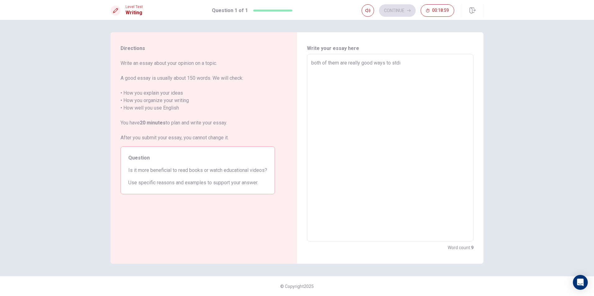
type textarea "both of them are really good ways to stdie"
type textarea "x"
type textarea "both of them are really good ways to stdie"
type textarea "x"
type textarea "both of them are really good ways to stdie"
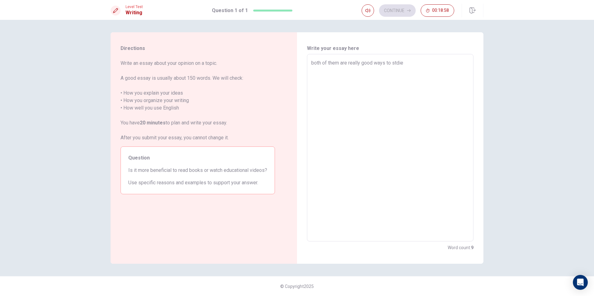
type textarea "x"
type textarea "both of them are really good ways to stdi"
type textarea "x"
type textarea "both of them are really good ways to std"
type textarea "x"
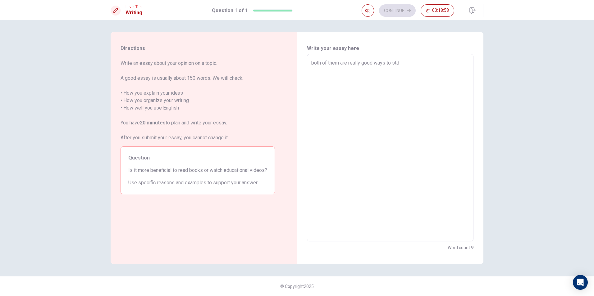
type textarea "both of them are really good ways to st"
type textarea "x"
type textarea "both of them are really good ways to [PERSON_NAME]"
type textarea "x"
type textarea "both of them are really good ways to stud"
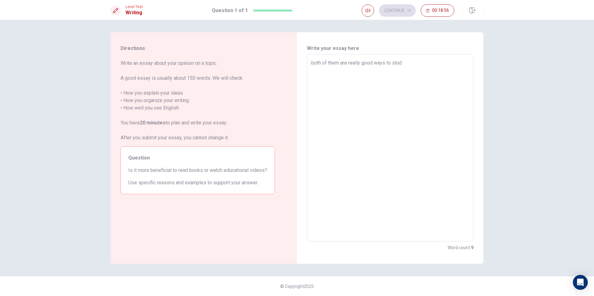
type textarea "x"
type textarea "both of them are really good ways to study"
type textarea "x"
type textarea "both of them are really good ways to study"
type textarea "x"
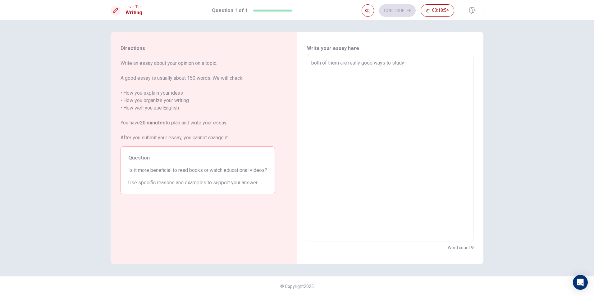
type textarea "both of them are really good ways to study n"
type textarea "x"
type textarea "both of them are really good ways to study"
type textarea "x"
type textarea "both of them are really good ways to study a"
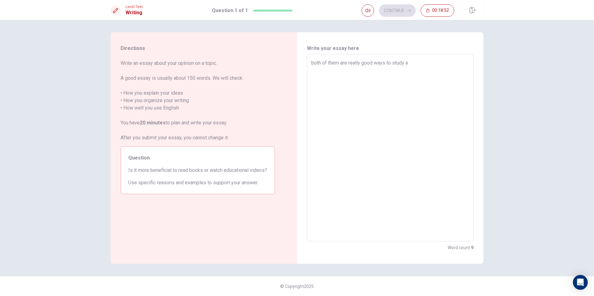
type textarea "x"
type textarea "both of them are really good ways to study an"
type textarea "x"
type textarea "both of them are really good ways to study and"
type textarea "x"
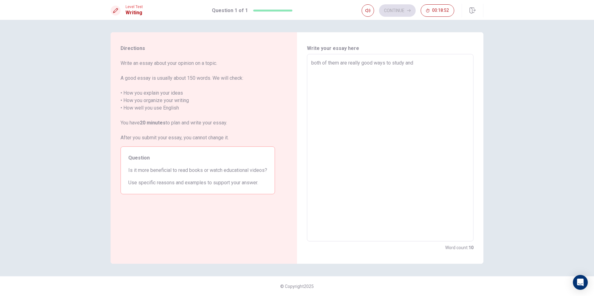
type textarea "both of them are really good ways to study and"
type textarea "x"
type textarea "both of them are really good ways to study and b"
type textarea "x"
type textarea "both of them are really good ways to study and [PERSON_NAME]"
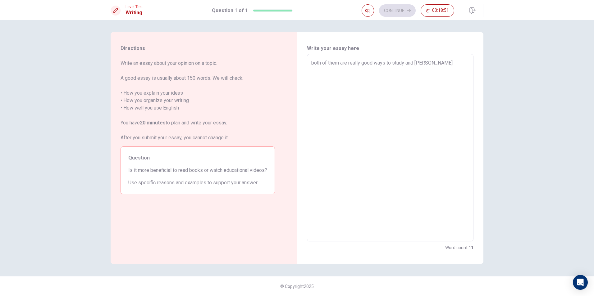
type textarea "x"
click at [440, 63] on textarea "both of them are really good ways to study and both oft hem have thier own bene…" at bounding box center [390, 147] width 158 height 177
click at [368, 77] on textarea "both of them are really good ways to study and both of them have thier own bene…" at bounding box center [390, 147] width 158 height 177
click at [320, 71] on textarea "both of them are really good ways to study and both of them have thier own bene…" at bounding box center [390, 147] width 158 height 177
click at [382, 74] on textarea "both of them are really good ways to study and both of them have their own bene…" at bounding box center [390, 147] width 158 height 177
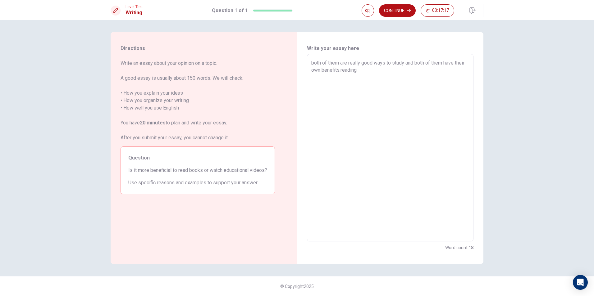
click at [354, 69] on textarea "both of them are really good ways to study and both of them have their own bene…" at bounding box center [390, 147] width 158 height 177
click at [355, 70] on textarea "both of them are really good ways to study and both of them have their own bene…" at bounding box center [390, 147] width 158 height 177
drag, startPoint x: 387, startPoint y: 75, endPoint x: 380, endPoint y: 74, distance: 7.2
click at [387, 75] on textarea "both of them are really good ways to study and both of them have their own bene…" at bounding box center [390, 147] width 158 height 177
click at [374, 71] on textarea "both of them are really good ways to study and both of them have their own bene…" at bounding box center [390, 147] width 158 height 177
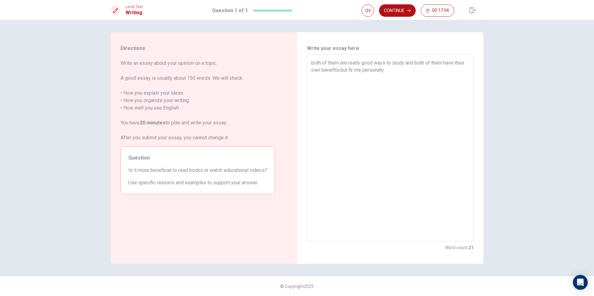
click at [409, 76] on textarea "both of them are really good ways to study and both of them have their own bene…" at bounding box center [390, 147] width 158 height 177
click at [364, 72] on textarea "both of them are really good ways to study and both of them have their own bene…" at bounding box center [390, 147] width 158 height 177
click at [354, 72] on textarea "both of them are really good ways to study and both of them have their own bene…" at bounding box center [390, 147] width 158 height 177
click at [362, 70] on textarea "both of them are really good ways to study and both of them have their own bene…" at bounding box center [390, 147] width 158 height 177
click at [412, 75] on textarea "both of them are really good ways to study and both of them have their own bene…" at bounding box center [390, 147] width 158 height 177
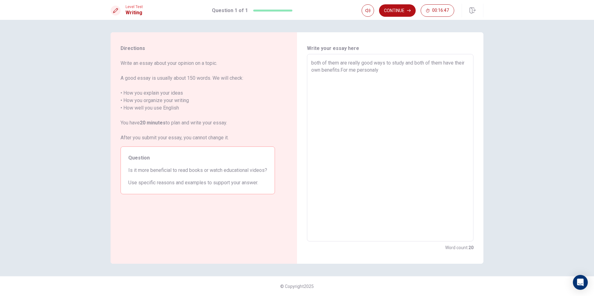
click at [386, 67] on textarea "both of them are really good ways to study and both of them have their own bene…" at bounding box center [390, 147] width 158 height 177
click at [436, 78] on textarea "both of them are really good ways to study and both of them have their own bene…" at bounding box center [390, 147] width 158 height 177
click at [421, 94] on textarea "both of them are really good ways to study and both of them have their own bene…" at bounding box center [390, 147] width 158 height 177
click at [422, 87] on textarea "both of them are really good ways to study and both of them have their own bene…" at bounding box center [390, 147] width 158 height 177
click at [424, 87] on textarea "both of them are really good ways to study and both of them have their own bene…" at bounding box center [390, 147] width 158 height 177
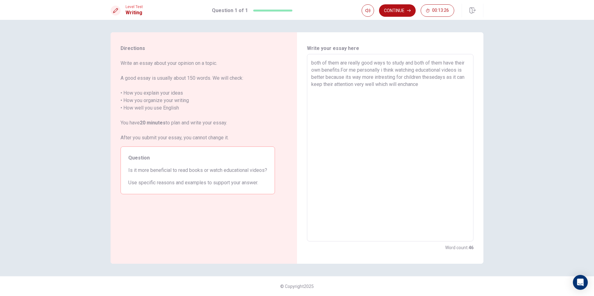
click at [460, 85] on textarea "both of them are really good ways to study and both of them have their own bene…" at bounding box center [390, 147] width 158 height 177
click at [454, 90] on textarea "both of them are really good ways to study and both of them have their own bene…" at bounding box center [390, 147] width 158 height 177
click at [449, 85] on textarea "both of them are really good ways to study and both of them have their own bene…" at bounding box center [390, 147] width 158 height 177
click at [394, 99] on textarea "both of them are really good ways to study and both of them have their own bene…" at bounding box center [390, 147] width 158 height 177
click at [354, 71] on textarea "both of them are really good ways to study and both of them have their own bene…" at bounding box center [390, 147] width 158 height 177
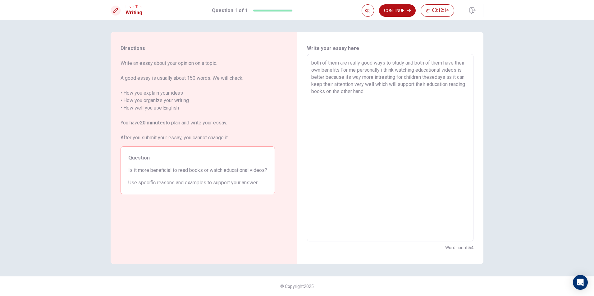
click at [350, 70] on textarea "both of them are really good ways to study and both of them have their own bene…" at bounding box center [390, 147] width 158 height 177
click at [351, 71] on textarea "both of them are really good ways to study and both of them have their own bene…" at bounding box center [390, 147] width 158 height 177
click at [353, 71] on textarea "both of them are really good ways to study and both of them have their own bene…" at bounding box center [390, 147] width 158 height 177
click at [363, 70] on textarea "both of them are really good ways to study and both of them have their own bene…" at bounding box center [390, 147] width 158 height 177
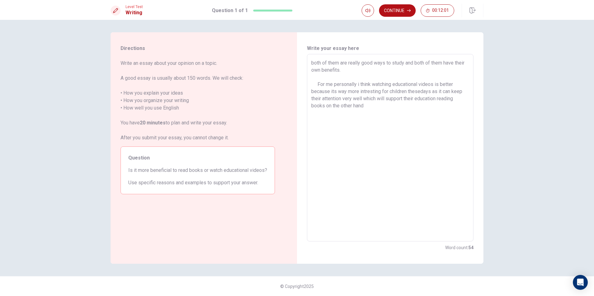
click at [314, 89] on textarea "both of them are really good ways to study and both of them have their own bene…" at bounding box center [390, 147] width 158 height 177
click at [315, 84] on textarea "both of them are really good ways to study and both of them have their own bene…" at bounding box center [390, 147] width 158 height 177
click at [402, 108] on textarea "both of them are really good ways to study and both of them have their own bene…" at bounding box center [390, 147] width 158 height 177
click at [439, 102] on textarea "both of them are really good ways to study and both of them have their own bene…" at bounding box center [390, 147] width 158 height 177
click at [420, 107] on textarea "both of them are really good ways to study and both of them have their own bene…" at bounding box center [390, 147] width 158 height 177
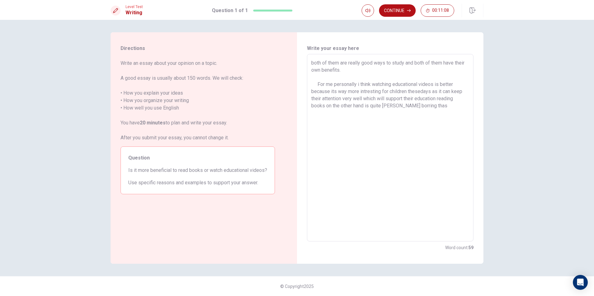
click at [428, 107] on textarea "both of them are really good ways to study and both of them have their own bene…" at bounding box center [390, 147] width 158 height 177
click at [322, 62] on textarea "both of them are really good ways to study and both of them have their own bene…" at bounding box center [390, 147] width 158 height 177
click at [318, 64] on textarea "both of them are really good ways to study and both of them have their own bene…" at bounding box center [390, 147] width 158 height 177
click at [321, 64] on textarea "both of them are really good ways to study and both of them have their own bene…" at bounding box center [390, 147] width 158 height 177
click at [361, 125] on textarea "Both of them are really good ways to study and both of them have their own bene…" at bounding box center [390, 147] width 158 height 177
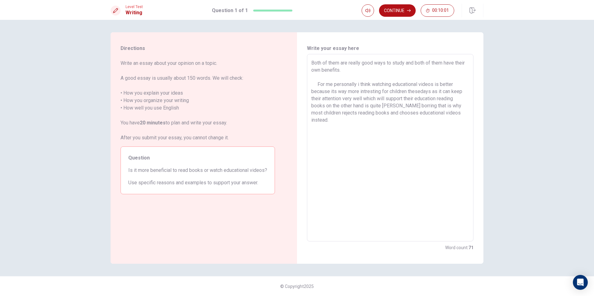
click at [317, 147] on textarea "Both of them are really good ways to study and both of them have their own bene…" at bounding box center [390, 147] width 158 height 177
click at [458, 145] on textarea "Both of them are really good ways to study and both of them have their own bene…" at bounding box center [390, 147] width 158 height 177
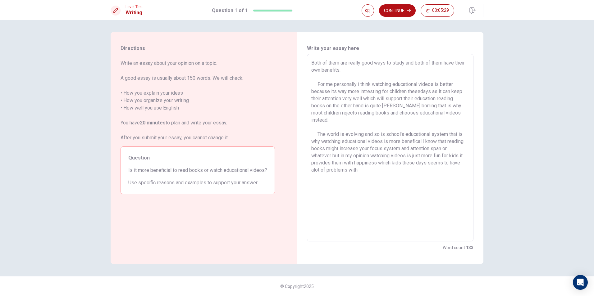
click at [366, 73] on textarea "Both of them are really good ways to study and both of them have their own bene…" at bounding box center [390, 147] width 158 height 177
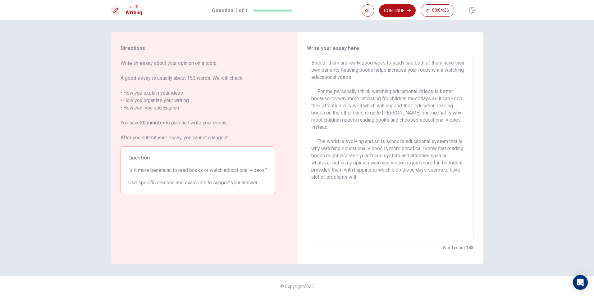
click at [362, 77] on textarea "Both of them are really good ways to study and both of them have their own bene…" at bounding box center [390, 147] width 158 height 177
click at [388, 78] on textarea "Both of them are really good ways to study and both of them have their own bene…" at bounding box center [390, 147] width 158 height 177
click at [408, 190] on textarea "Both of them are really good ways to study and both of them have their own bene…" at bounding box center [390, 147] width 158 height 177
click at [424, 143] on textarea "Both of them are really good ways to study and both of them have their own bene…" at bounding box center [390, 147] width 158 height 177
click at [423, 147] on textarea "Both of them are really good ways to study and both of them have their own bene…" at bounding box center [390, 147] width 158 height 177
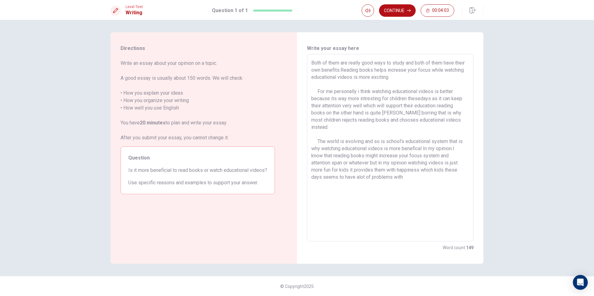
click at [420, 181] on textarea "Both of them are really good ways to study and both of them have their own bene…" at bounding box center [390, 147] width 158 height 177
click at [349, 72] on textarea "Both of them are really good ways to study and both of them have their own bene…" at bounding box center [390, 147] width 158 height 177
click at [350, 73] on textarea "Both of them are really good ways to study and both of them have their own bene…" at bounding box center [390, 147] width 158 height 177
click at [446, 82] on textarea "Both of them are really good ways to study and both of them have their own bene…" at bounding box center [390, 147] width 158 height 177
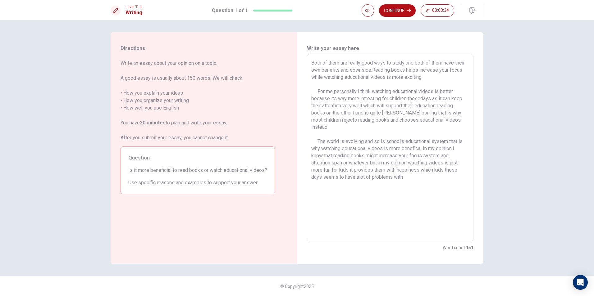
click at [410, 175] on textarea "Both of them are really good ways to study and both of them have their own bene…" at bounding box center [390, 147] width 158 height 177
click at [402, 182] on textarea "Both of them are really good ways to study and both of them have their own bene…" at bounding box center [390, 147] width 158 height 177
click at [395, 7] on button "Continue" at bounding box center [397, 10] width 37 height 12
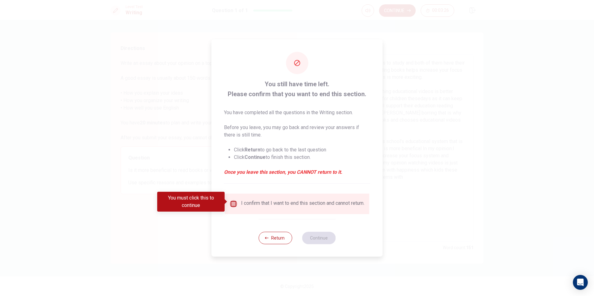
click at [233, 202] on input "You must click this to continue" at bounding box center [233, 203] width 7 height 7
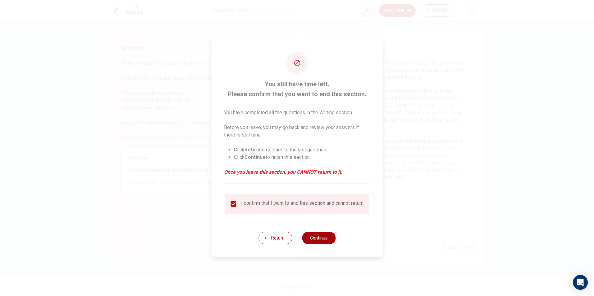
click at [325, 241] on button "Continue" at bounding box center [319, 238] width 34 height 12
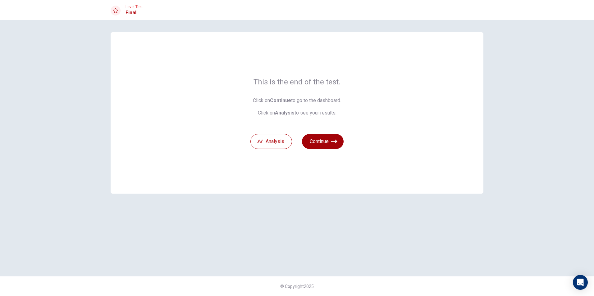
click at [320, 145] on button "Continue" at bounding box center [323, 141] width 42 height 15
